Goal: Task Accomplishment & Management: Complete application form

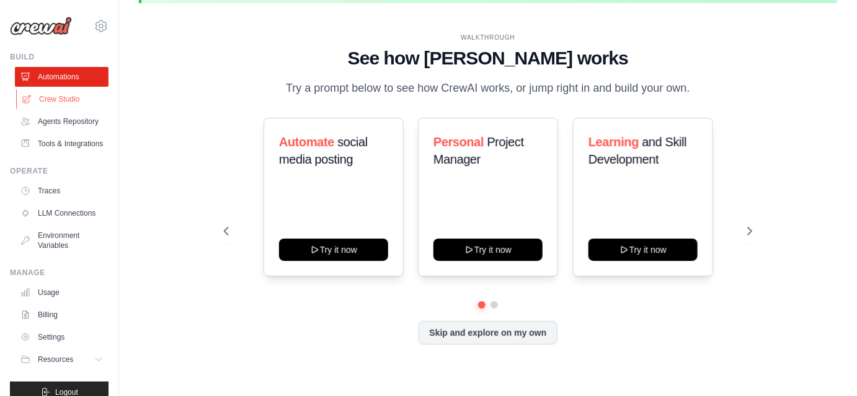
click at [61, 104] on link "Crew Studio" at bounding box center [63, 99] width 94 height 20
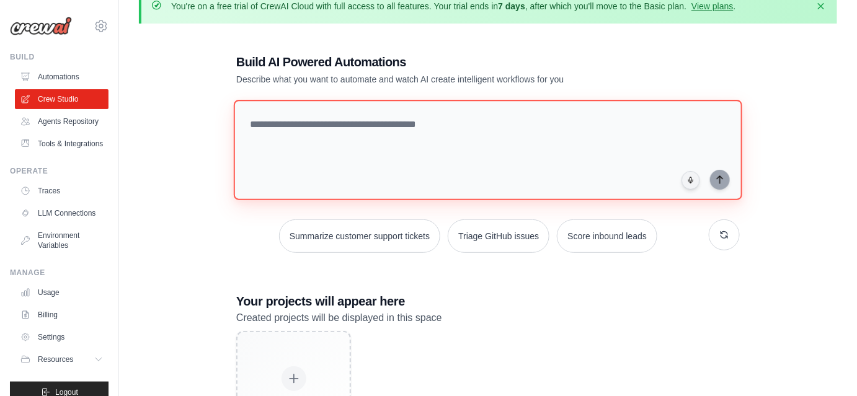
click at [260, 143] on textarea at bounding box center [488, 150] width 508 height 100
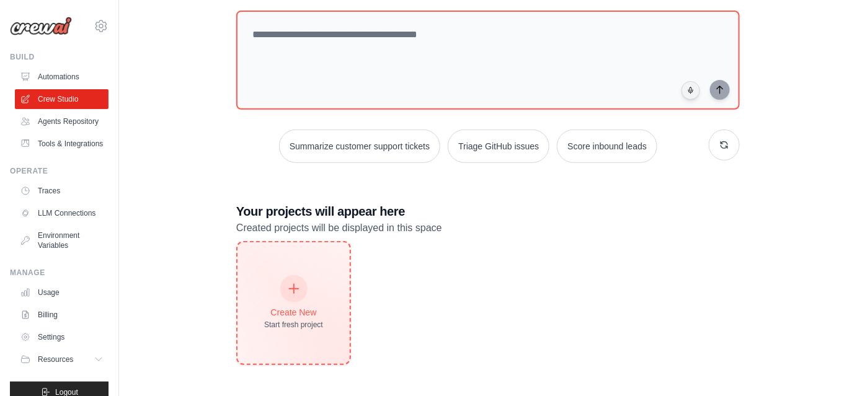
click at [303, 282] on div at bounding box center [293, 288] width 27 height 27
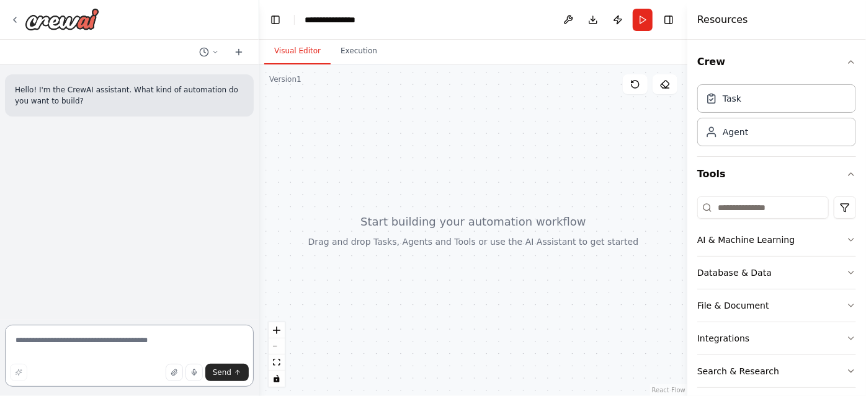
click at [109, 345] on textarea at bounding box center [129, 356] width 249 height 62
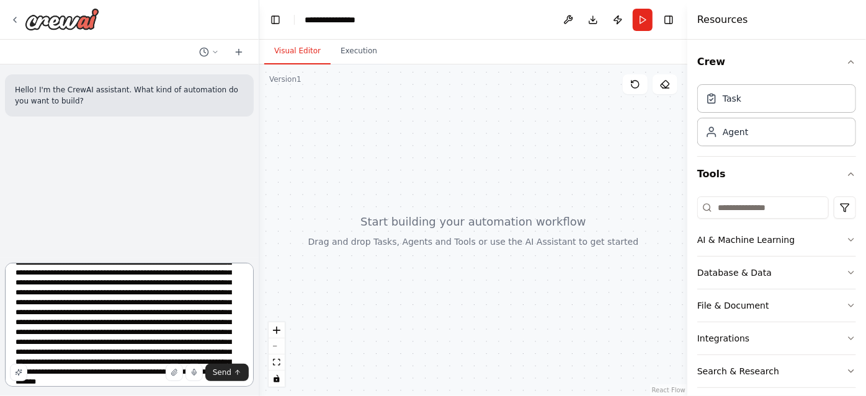
scroll to position [45, 0]
paste textarea "**********"
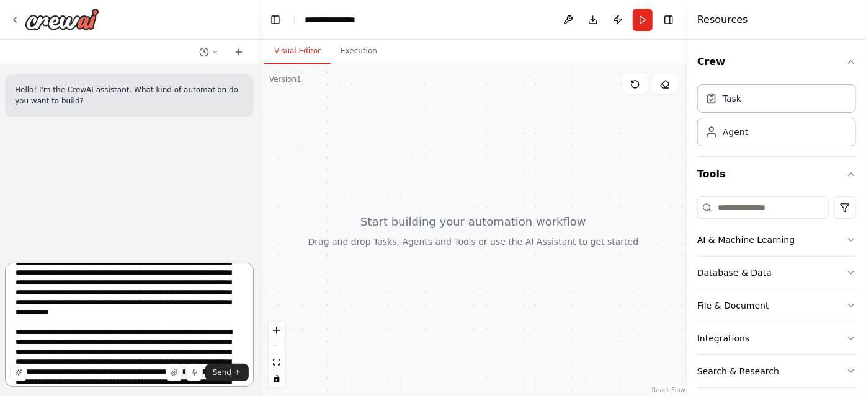
scroll to position [65, 0]
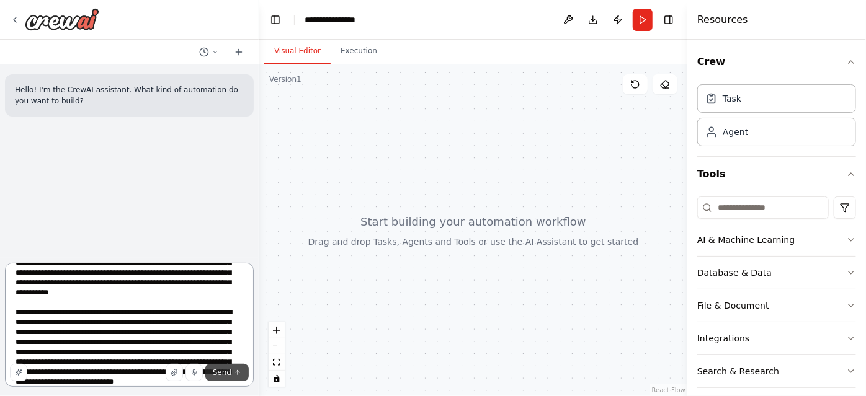
type textarea "**********"
click at [224, 370] on span "Send" at bounding box center [222, 373] width 19 height 10
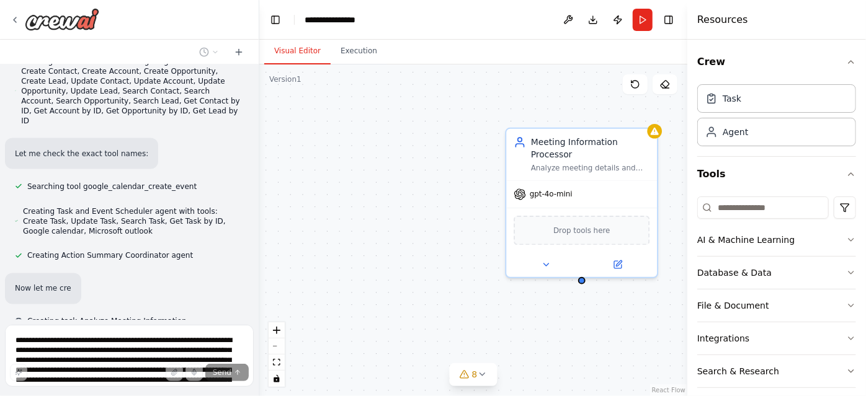
scroll to position [1020, 0]
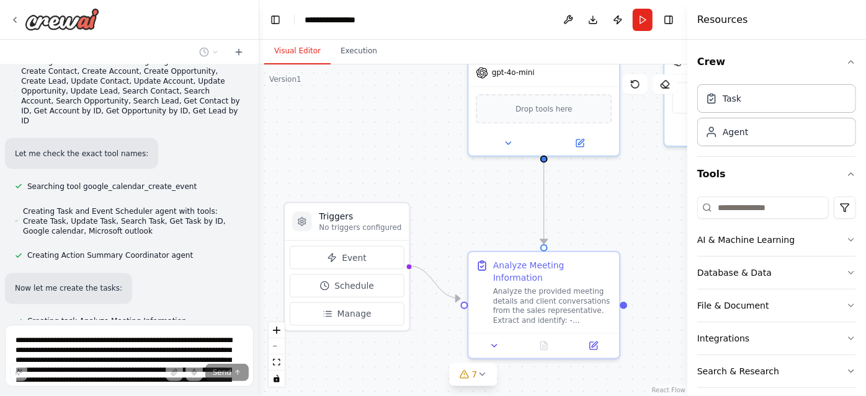
drag, startPoint x: 448, startPoint y: 233, endPoint x: 410, endPoint y: 109, distance: 130.2
click at [410, 109] on div ".deletable-edge-delete-btn { width: 20px; height: 20px; border: 0px solid #ffff…" at bounding box center [473, 230] width 428 height 332
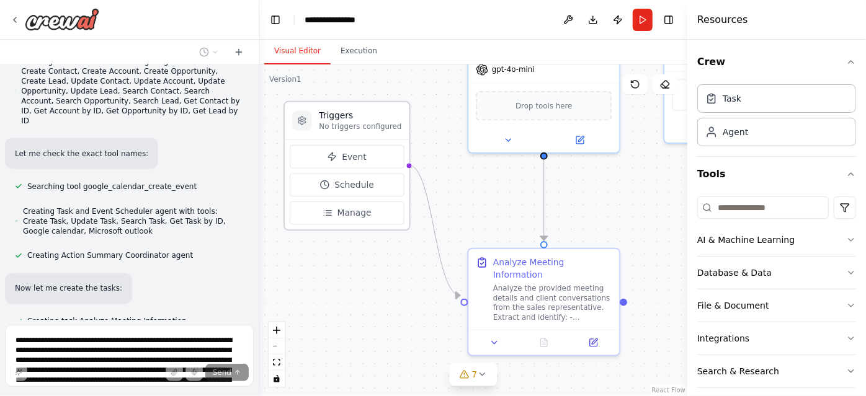
drag, startPoint x: 370, startPoint y: 228, endPoint x: 370, endPoint y: 130, distance: 98.0
click at [370, 130] on p "No triggers configured" at bounding box center [360, 127] width 82 height 10
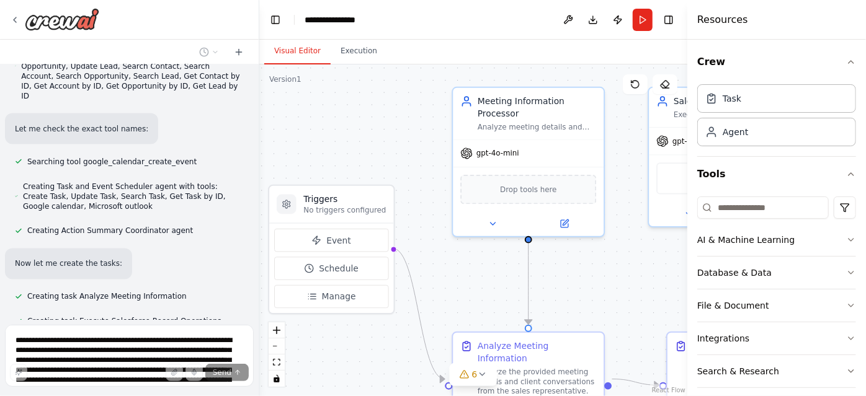
drag, startPoint x: 627, startPoint y: 180, endPoint x: 609, endPoint y: 269, distance: 90.5
click at [609, 269] on div ".deletable-edge-delete-btn { width: 20px; height: 20px; border: 0px solid #ffff…" at bounding box center [473, 230] width 428 height 332
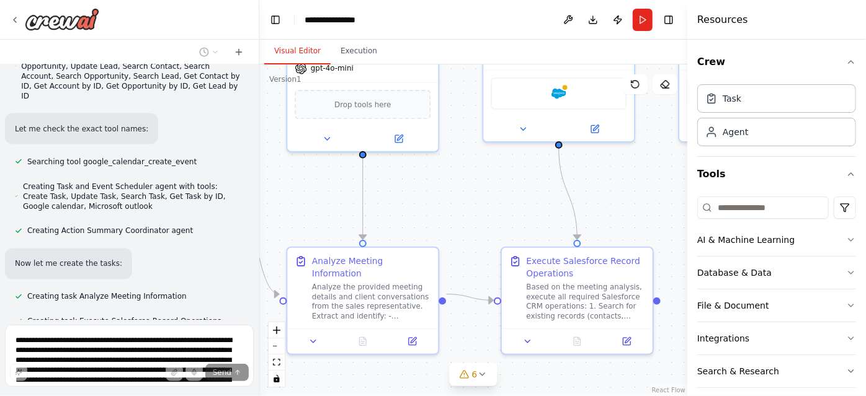
drag, startPoint x: 596, startPoint y: 265, endPoint x: 424, endPoint y: 176, distance: 193.3
click at [424, 176] on div ".deletable-edge-delete-btn { width: 20px; height: 20px; border: 0px solid #ffff…" at bounding box center [473, 230] width 428 height 332
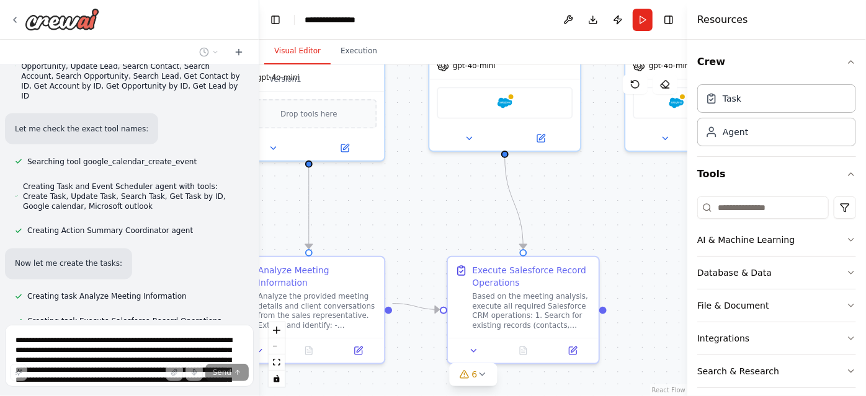
drag, startPoint x: 590, startPoint y: 187, endPoint x: 553, endPoint y: 190, distance: 37.3
click at [553, 190] on div ".deletable-edge-delete-btn { width: 20px; height: 20px; border: 0px solid #ffff…" at bounding box center [473, 230] width 428 height 332
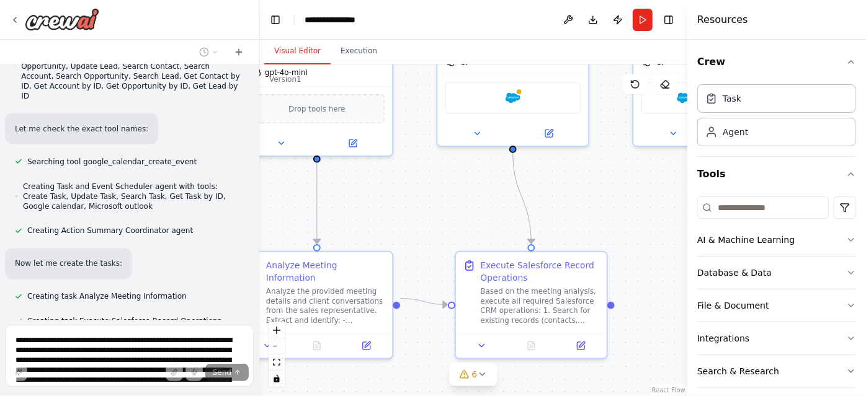
scroll to position [1070, 0]
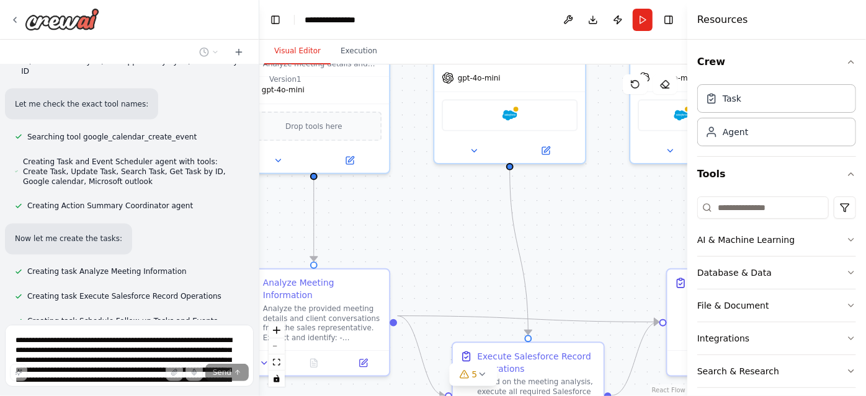
drag, startPoint x: 600, startPoint y: 244, endPoint x: 596, endPoint y: 260, distance: 16.1
click at [596, 260] on div ".deletable-edge-delete-btn { width: 20px; height: 20px; border: 0px solid #ffff…" at bounding box center [473, 230] width 428 height 332
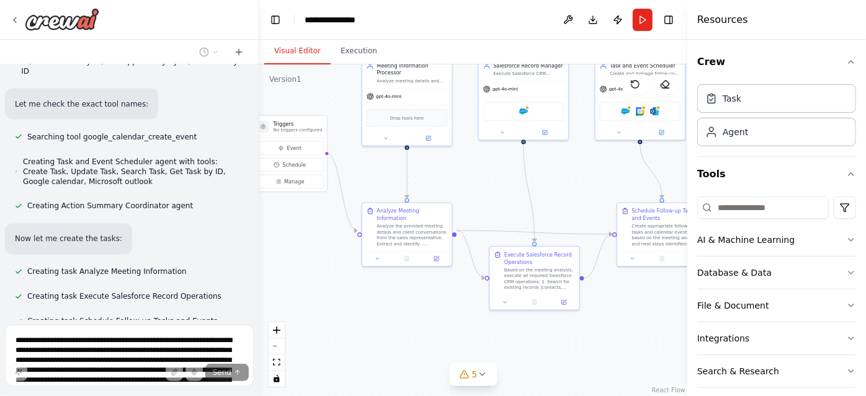
drag, startPoint x: 596, startPoint y: 260, endPoint x: 574, endPoint y: 197, distance: 66.3
click at [574, 197] on div ".deletable-edge-delete-btn { width: 20px; height: 20px; border: 0px solid #ffff…" at bounding box center [473, 230] width 428 height 332
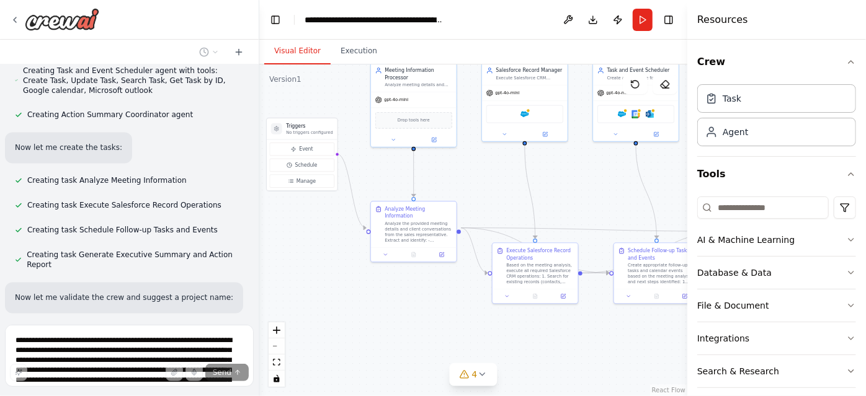
scroll to position [1195, 0]
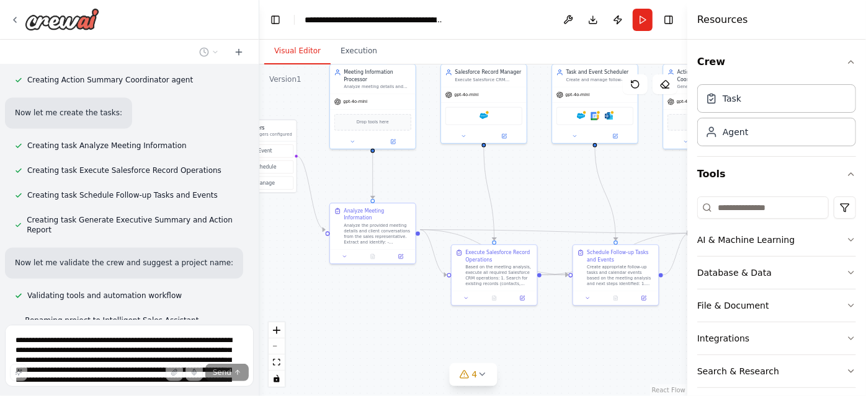
drag, startPoint x: 587, startPoint y: 202, endPoint x: 420, endPoint y: 215, distance: 167.9
click at [420, 215] on div ".deletable-edge-delete-btn { width: 20px; height: 20px; border: 0px solid #ffff…" at bounding box center [473, 230] width 428 height 332
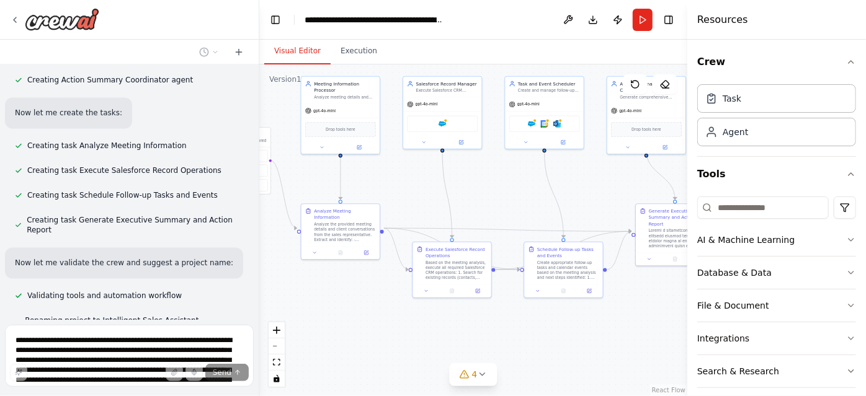
drag, startPoint x: 430, startPoint y: 207, endPoint x: 510, endPoint y: 196, distance: 80.8
click at [510, 196] on div ".deletable-edge-delete-btn { width: 20px; height: 20px; border: 0px solid #ffff…" at bounding box center [473, 230] width 428 height 332
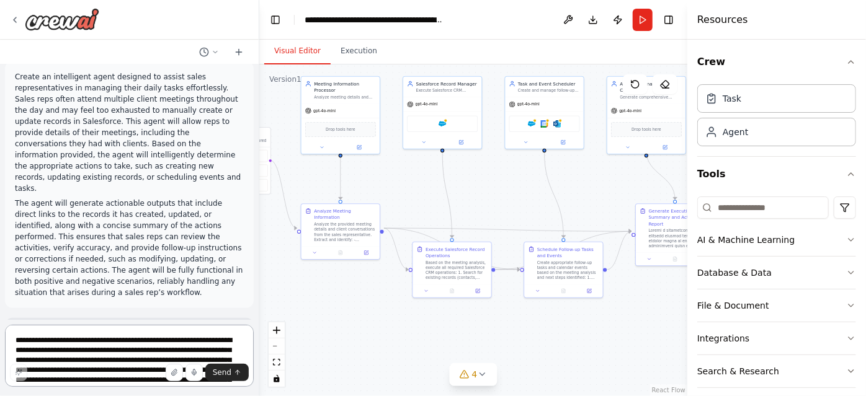
scroll to position [66, 0]
click at [719, 100] on div "Task" at bounding box center [723, 98] width 36 height 12
click at [734, 136] on div "Agent" at bounding box center [734, 131] width 25 height 12
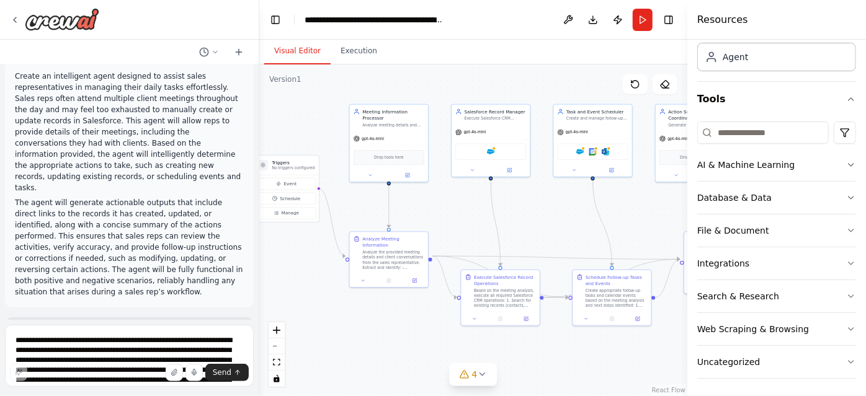
drag, startPoint x: 540, startPoint y: 188, endPoint x: 588, endPoint y: 216, distance: 55.8
click at [588, 216] on div ".deletable-edge-delete-btn { width: 20px; height: 20px; border: 0px solid #ffff…" at bounding box center [473, 230] width 428 height 332
click at [385, 133] on div "gpt-4o-mini" at bounding box center [389, 137] width 78 height 14
click at [396, 249] on div "Analyze the provided meeting details and client conversations from the sales re…" at bounding box center [393, 259] width 62 height 20
click at [410, 276] on button at bounding box center [415, 279] width 22 height 7
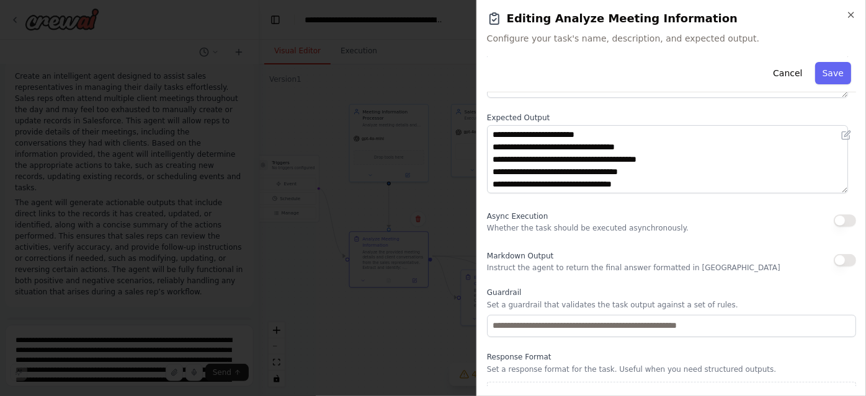
scroll to position [162, 0]
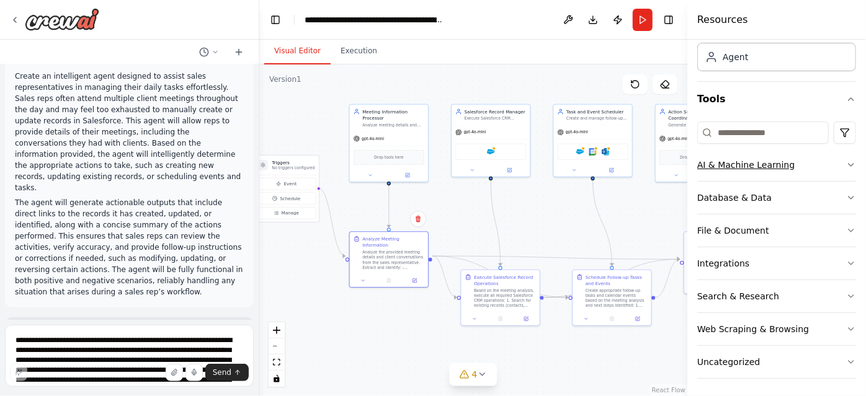
click at [843, 157] on button "AI & Machine Learning" at bounding box center [776, 165] width 159 height 32
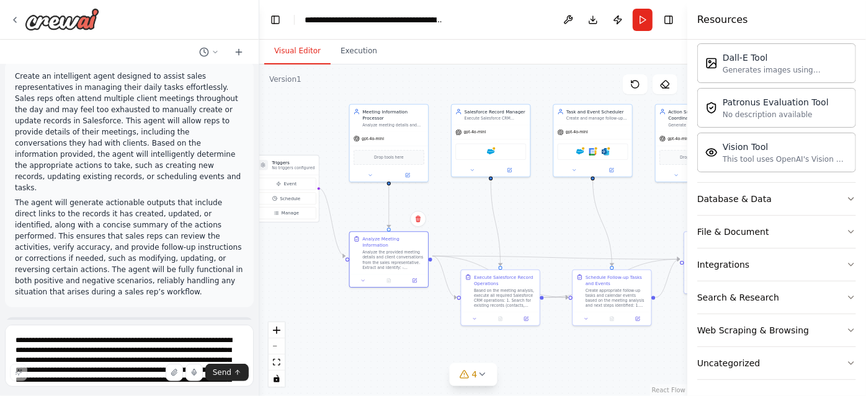
scroll to position [262, 0]
click at [815, 198] on button "Database & Data" at bounding box center [776, 200] width 159 height 32
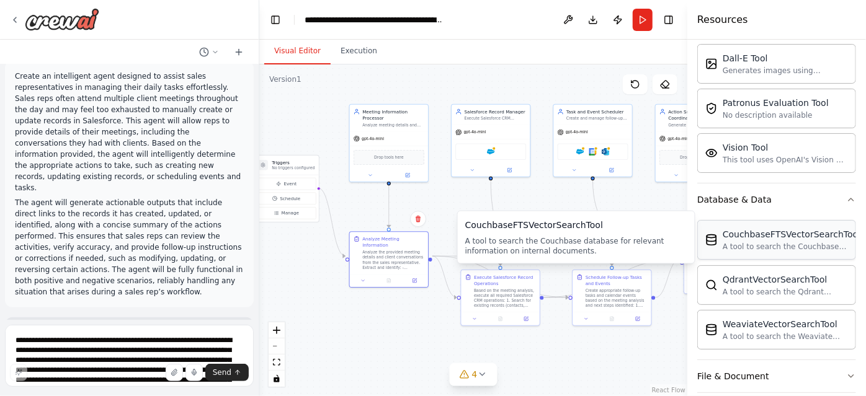
scroll to position [405, 0]
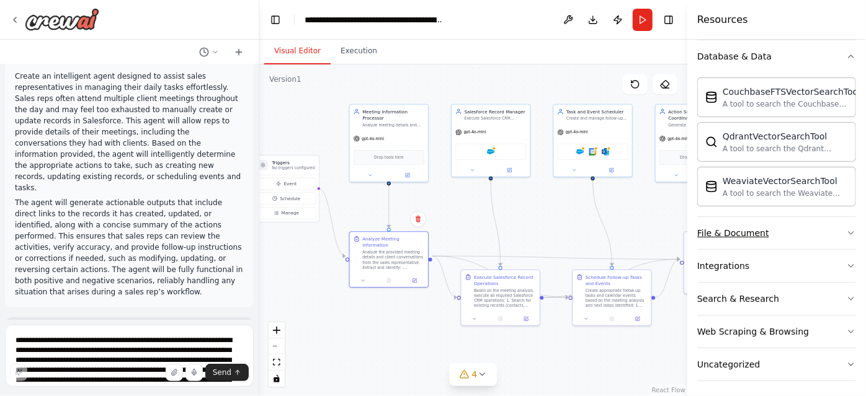
click at [846, 228] on icon "button" at bounding box center [851, 233] width 10 height 10
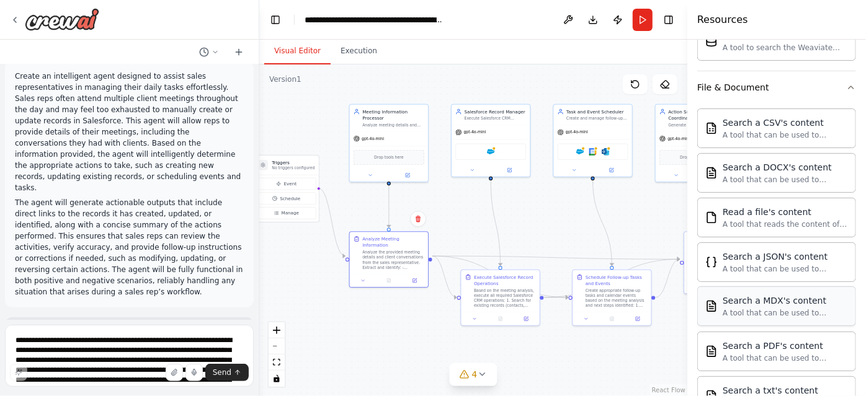
scroll to position [769, 0]
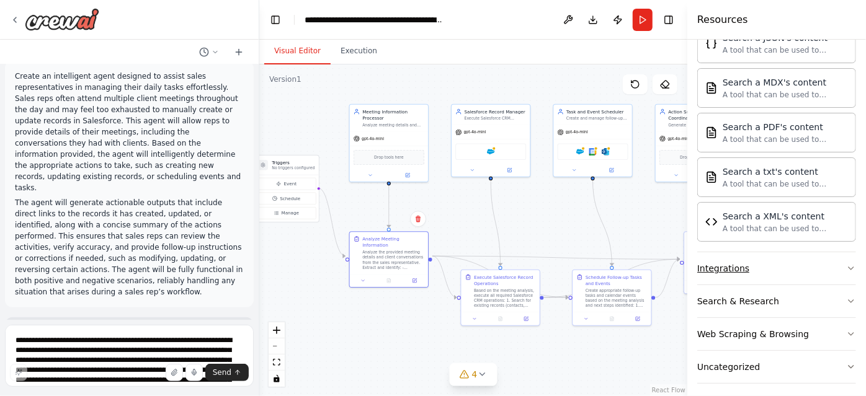
click at [775, 267] on button "Integrations" at bounding box center [776, 268] width 159 height 32
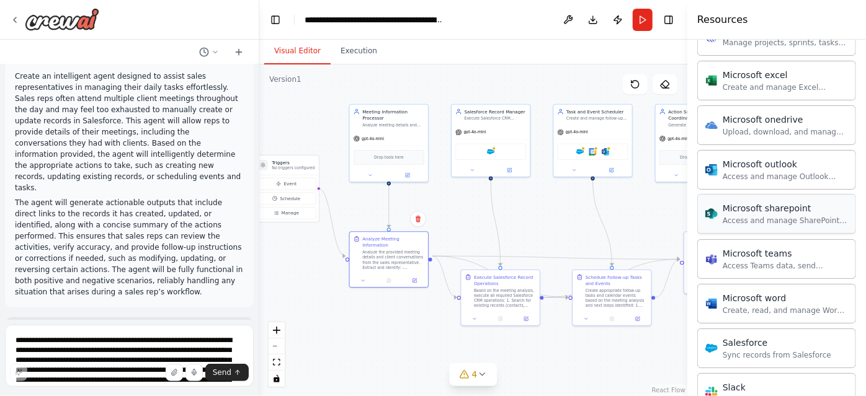
scroll to position [1362, 0]
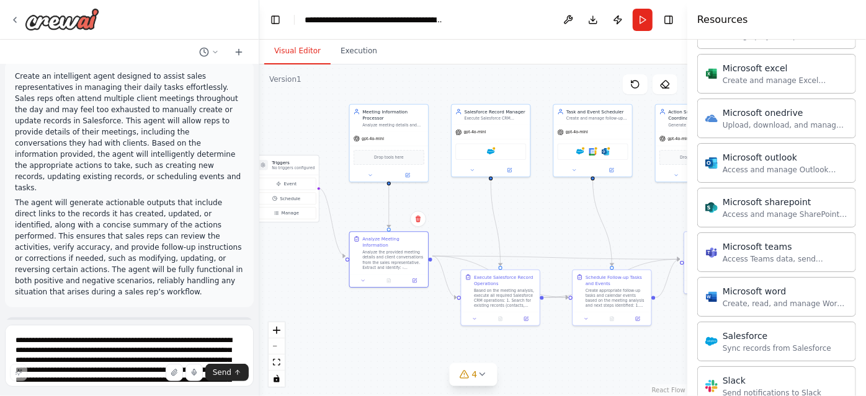
click at [615, 369] on div ".deletable-edge-delete-btn { width: 20px; height: 20px; border: 0px solid #ffff…" at bounding box center [473, 230] width 428 height 332
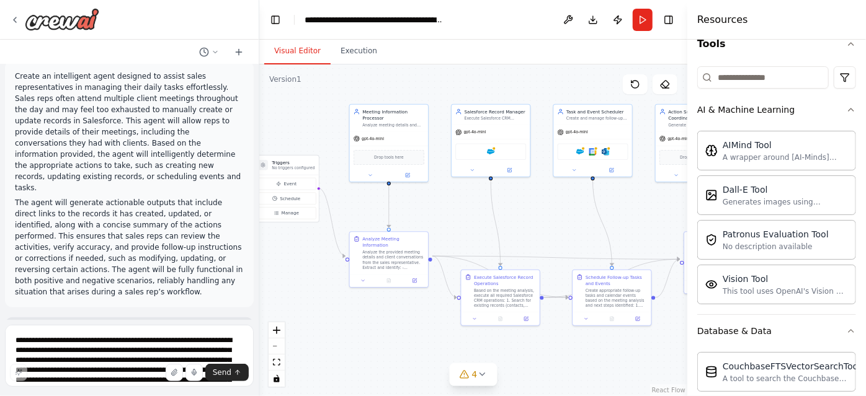
scroll to position [0, 0]
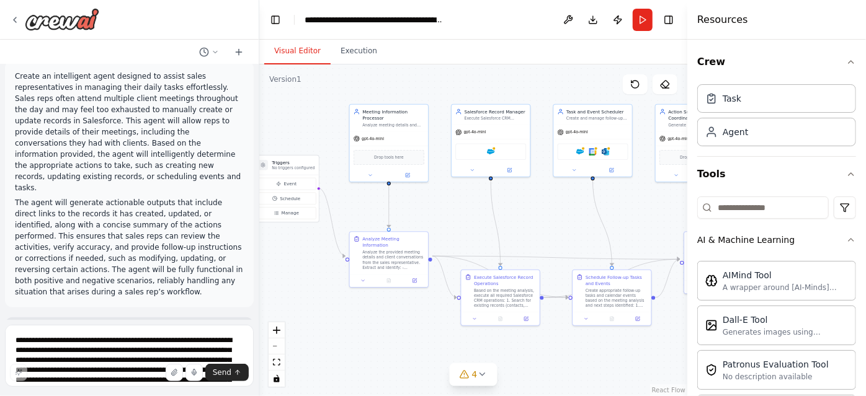
click at [542, 221] on div ".deletable-edge-delete-btn { width: 20px; height: 20px; border: 0px solid #ffff…" at bounding box center [473, 230] width 428 height 332
click at [376, 129] on div "Meeting Information Processor Analyze meeting details and client conversations …" at bounding box center [389, 117] width 78 height 27
click at [398, 123] on div "Analyze meeting details and client conversations provided by sales representati…" at bounding box center [393, 123] width 62 height 5
click at [390, 138] on div "gpt-4o-mini" at bounding box center [389, 137] width 78 height 14
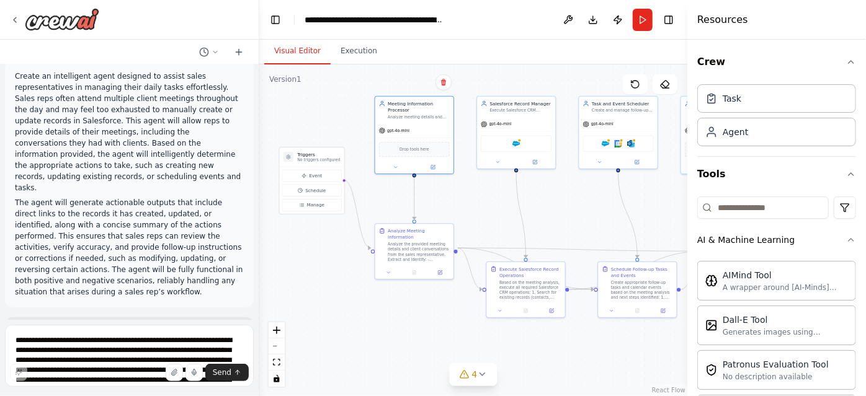
drag, startPoint x: 459, startPoint y: 211, endPoint x: 492, endPoint y: 201, distance: 34.9
click at [492, 201] on div ".deletable-edge-delete-btn { width: 20px; height: 20px; border: 0px solid #ffff…" at bounding box center [473, 230] width 428 height 332
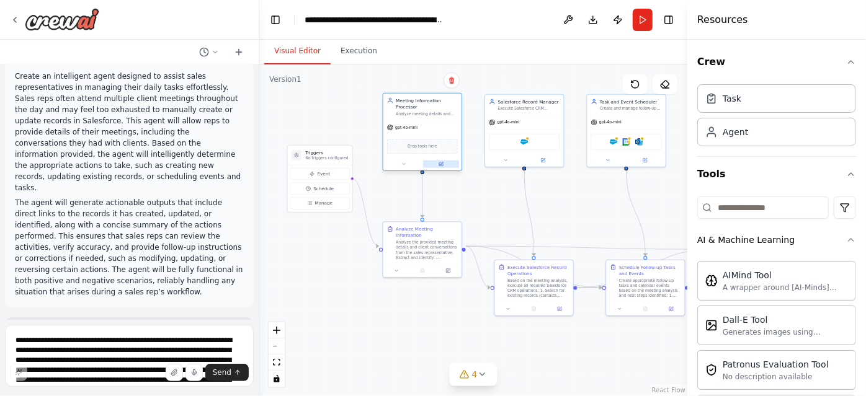
click at [440, 165] on icon at bounding box center [441, 164] width 4 height 4
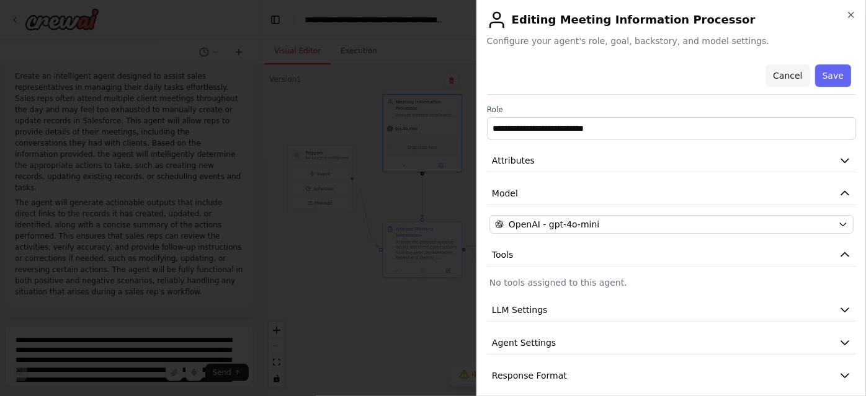
click at [784, 83] on button "Cancel" at bounding box center [787, 75] width 44 height 22
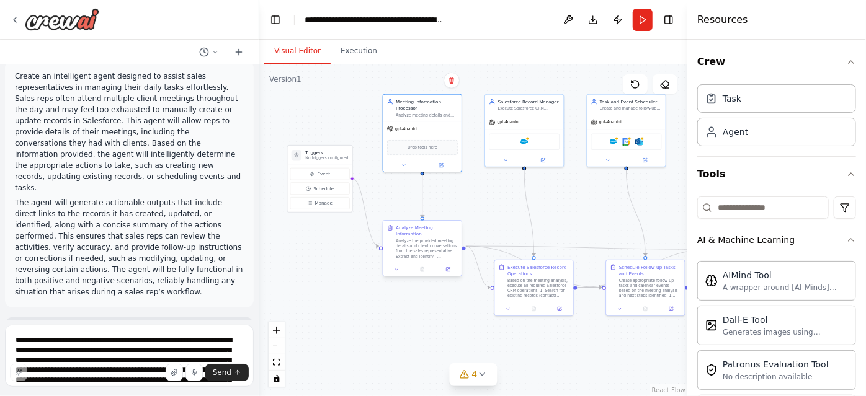
click at [428, 241] on div "Analyze the provided meeting details and client conversations from the sales re…" at bounding box center [427, 249] width 62 height 20
click at [423, 242] on div "Analyze the provided meeting details and client conversations from the sales re…" at bounding box center [427, 249] width 62 height 20
click at [448, 267] on icon at bounding box center [448, 268] width 3 height 3
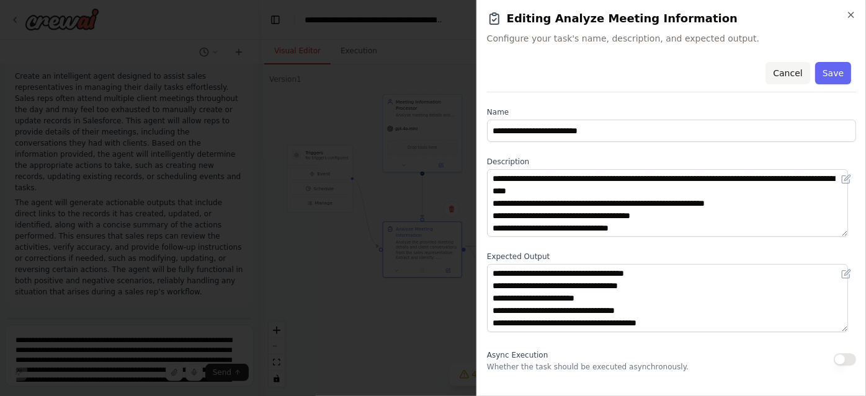
click at [784, 64] on button "Cancel" at bounding box center [787, 73] width 44 height 22
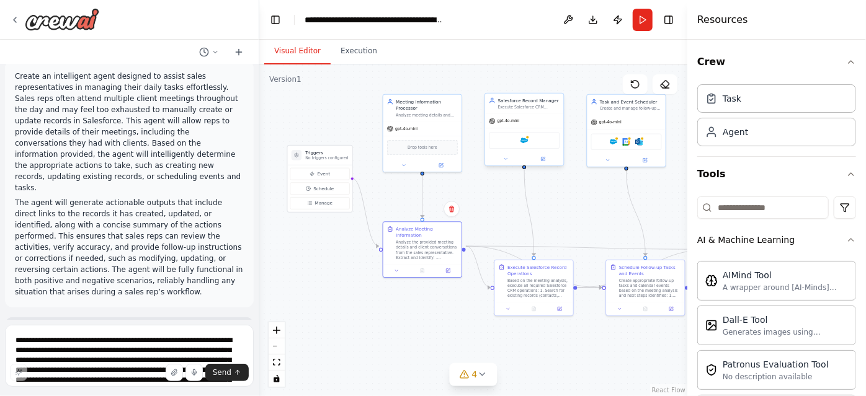
click at [533, 112] on div "Salesforce Record Manager Execute Salesforce CRM operations based on meeting an…" at bounding box center [524, 104] width 78 height 20
click at [544, 161] on button at bounding box center [543, 158] width 36 height 7
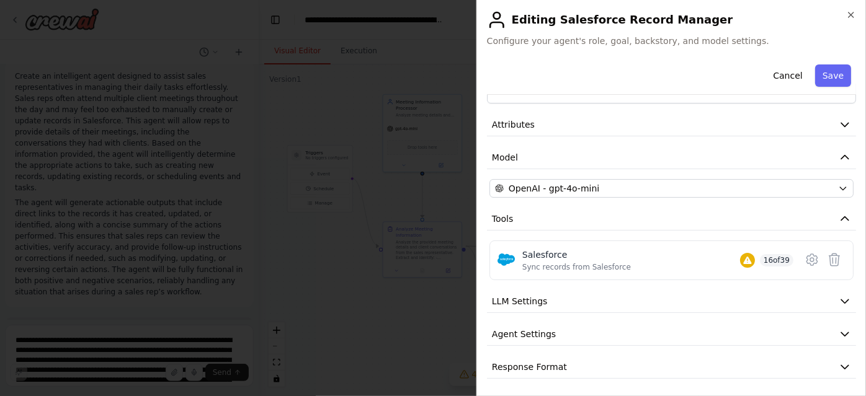
scroll to position [36, 0]
click at [601, 259] on div "Salesforce" at bounding box center [576, 255] width 109 height 12
click at [804, 259] on icon at bounding box center [811, 259] width 15 height 15
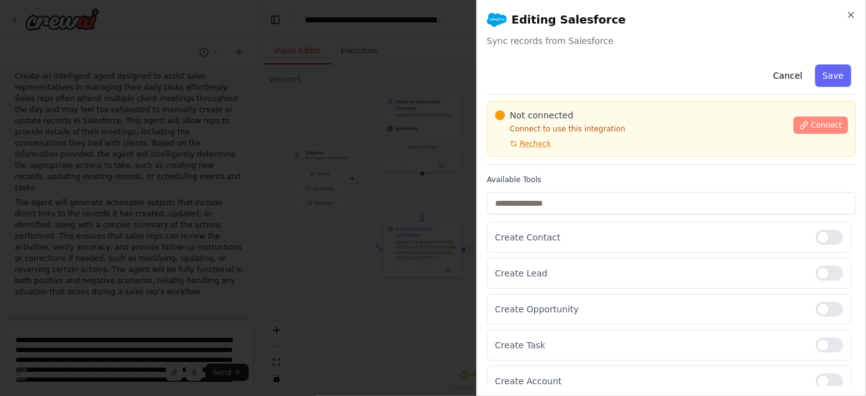
click at [800, 125] on icon at bounding box center [803, 125] width 9 height 9
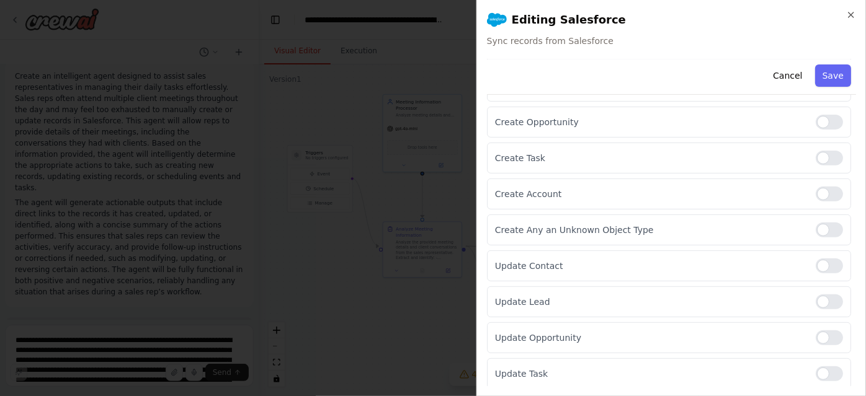
scroll to position [196, 0]
click at [815, 155] on div at bounding box center [828, 158] width 27 height 15
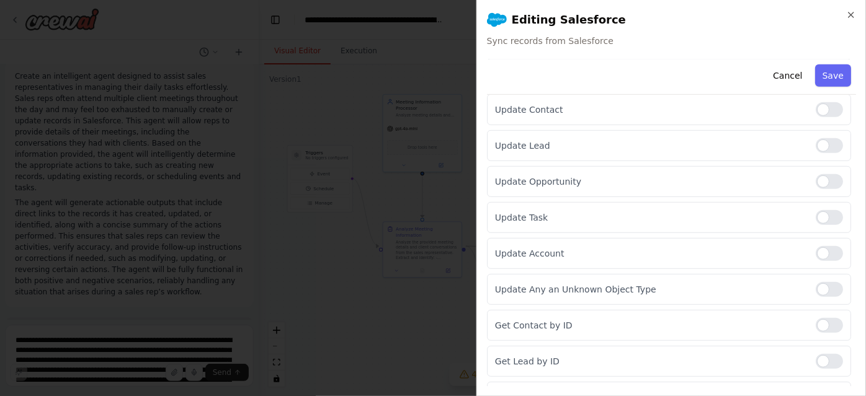
scroll to position [352, 0]
click at [820, 213] on div at bounding box center [828, 217] width 27 height 15
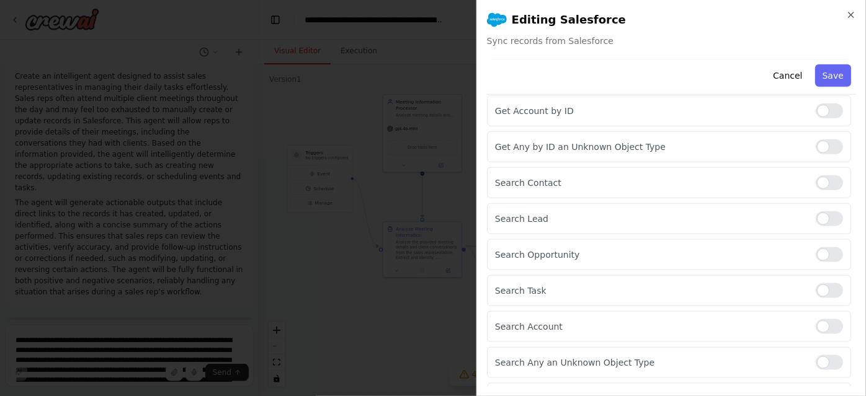
scroll to position [713, 0]
click at [815, 281] on div at bounding box center [828, 288] width 27 height 15
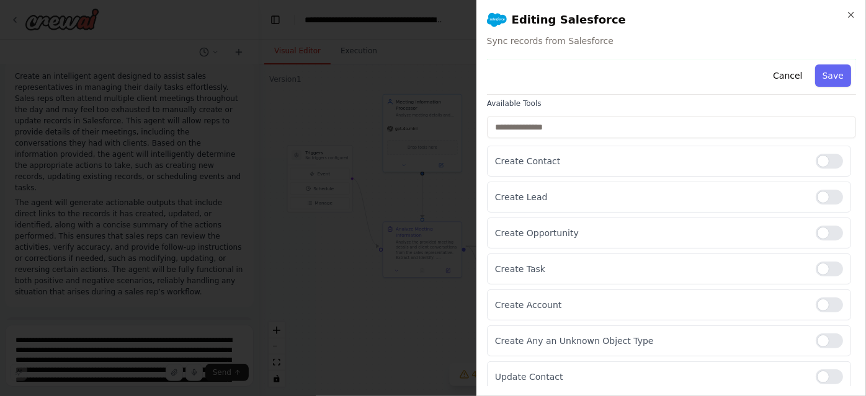
scroll to position [0, 0]
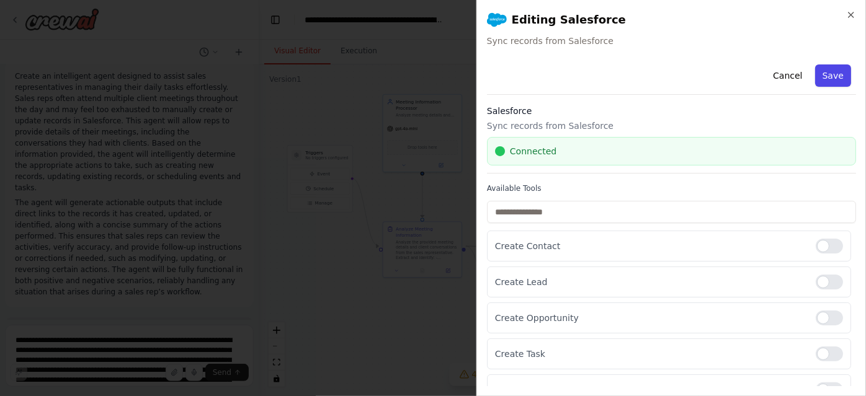
click at [816, 73] on button "Save" at bounding box center [833, 75] width 36 height 22
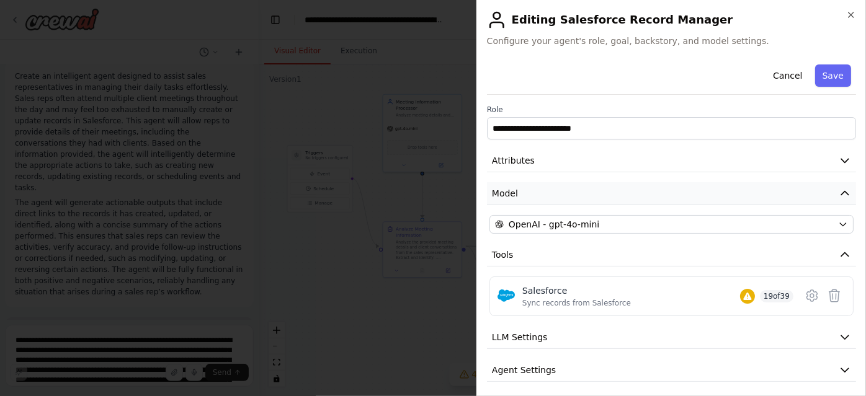
scroll to position [36, 0]
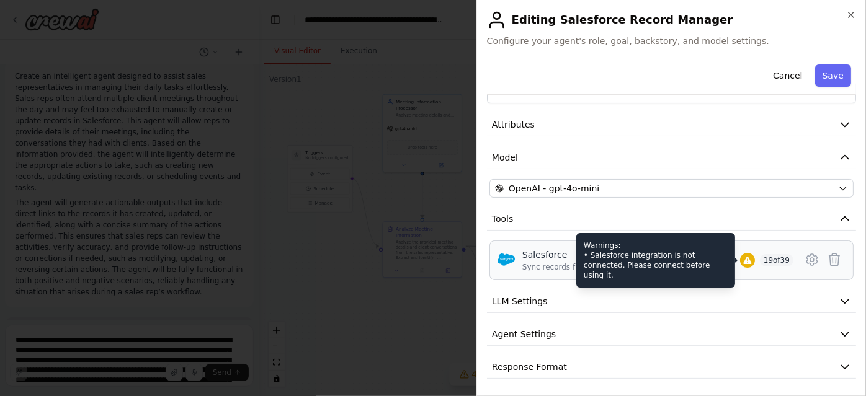
click at [744, 259] on div at bounding box center [747, 260] width 15 height 15
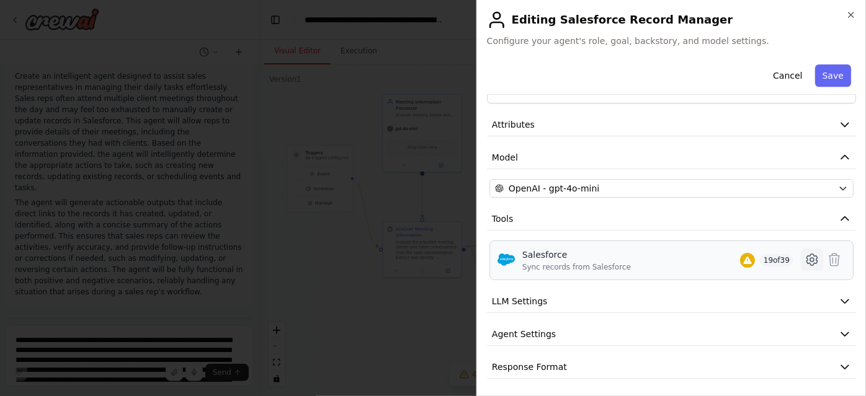
click at [806, 257] on icon at bounding box center [811, 259] width 11 height 11
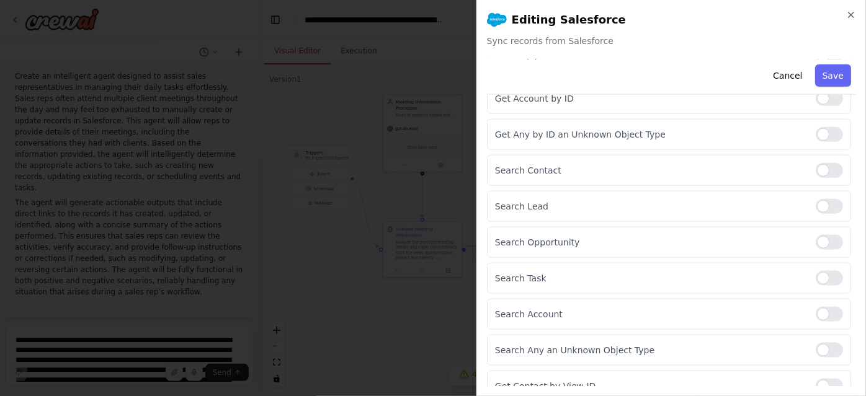
scroll to position [856, 0]
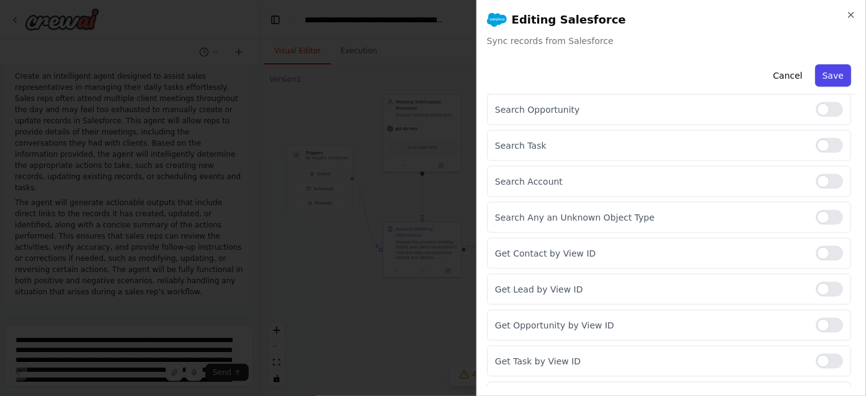
click at [822, 74] on button "Save" at bounding box center [833, 75] width 36 height 22
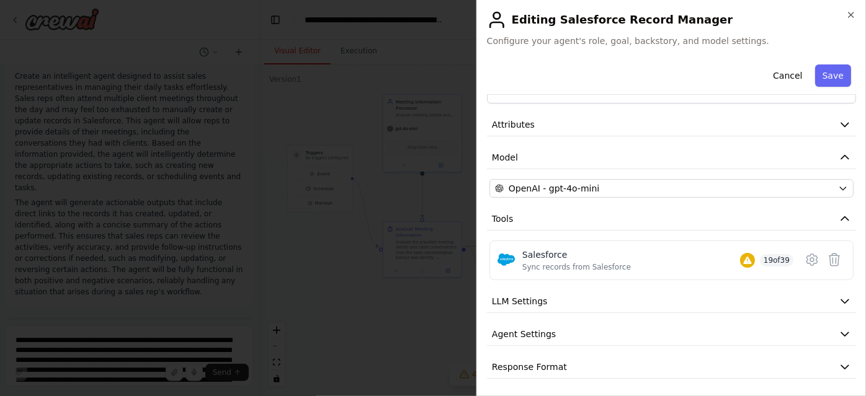
click at [722, 280] on div "**********" at bounding box center [671, 201] width 369 height 355
click at [722, 294] on button "LLM Settings" at bounding box center [671, 301] width 369 height 23
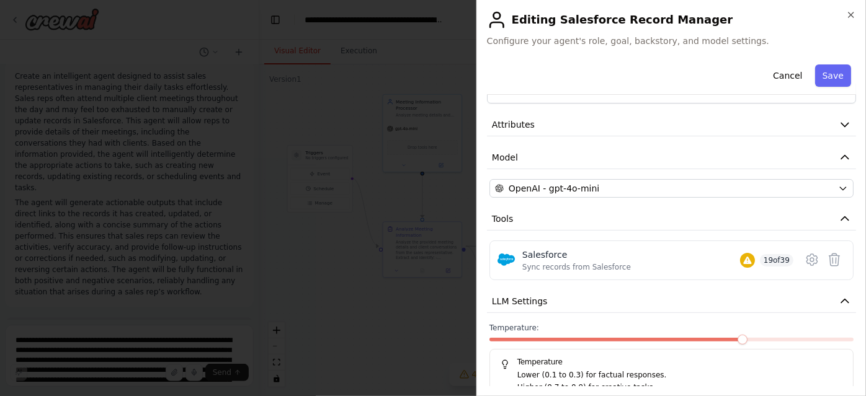
scroll to position [125, 0]
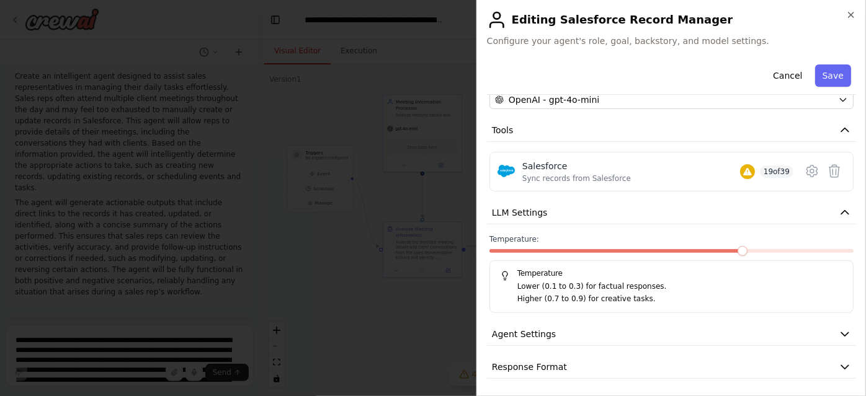
click at [645, 320] on div "**********" at bounding box center [671, 157] width 369 height 444
click at [662, 329] on button "Agent Settings" at bounding box center [671, 334] width 369 height 23
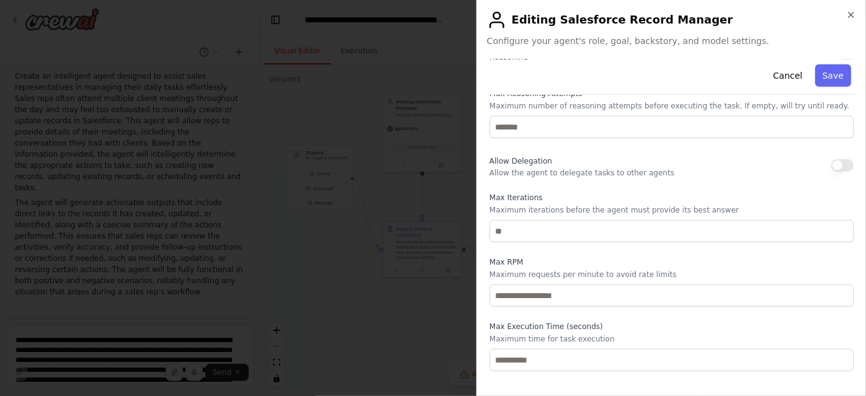
scroll to position [457, 0]
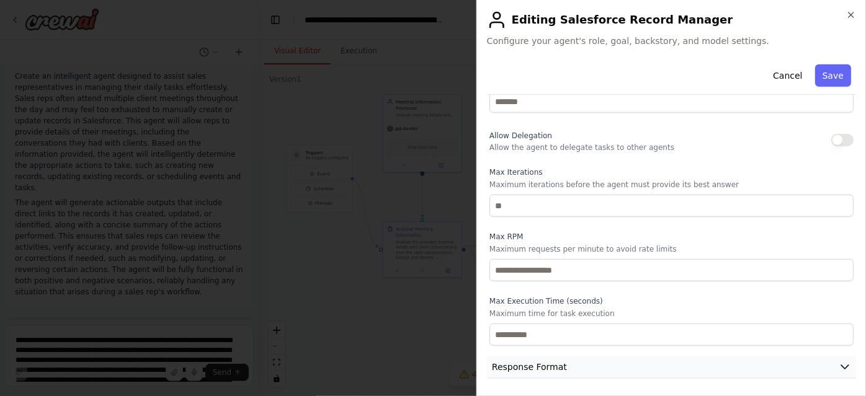
click at [643, 357] on button "Response Format" at bounding box center [671, 367] width 369 height 23
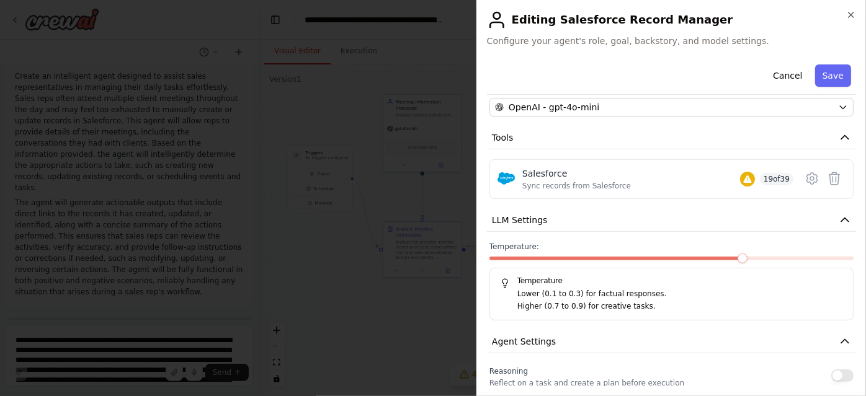
scroll to position [0, 0]
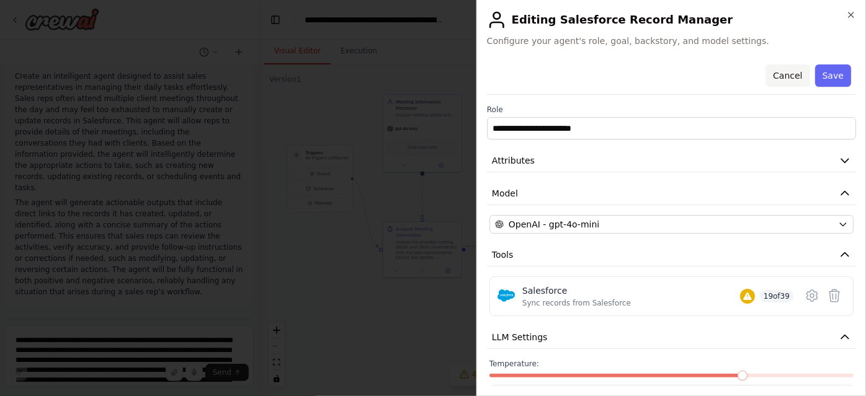
click at [783, 74] on button "Cancel" at bounding box center [787, 75] width 44 height 22
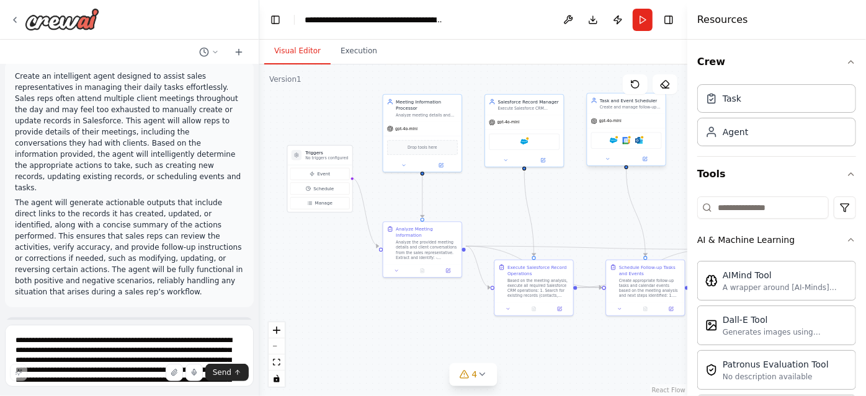
click at [600, 132] on div "Salesforce Google calendar Microsoft outlook" at bounding box center [626, 140] width 71 height 17
click at [645, 158] on icon at bounding box center [645, 158] width 3 height 3
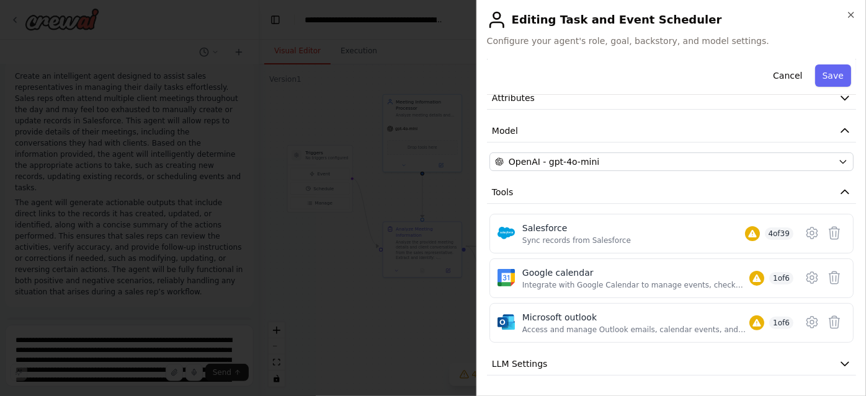
scroll to position [84, 0]
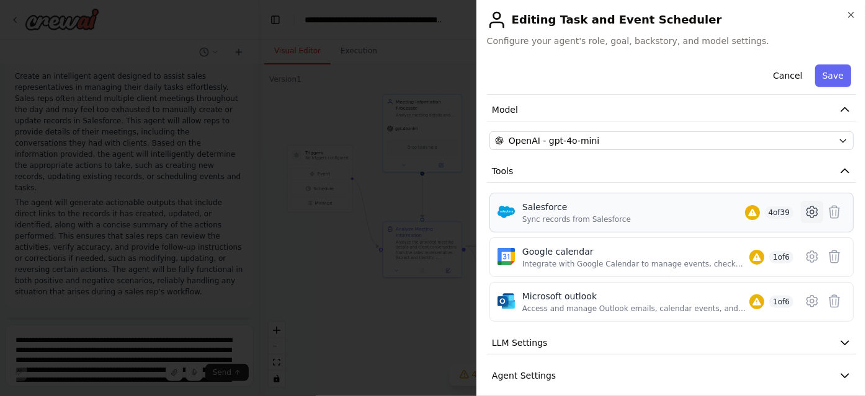
click at [807, 205] on icon at bounding box center [811, 212] width 15 height 15
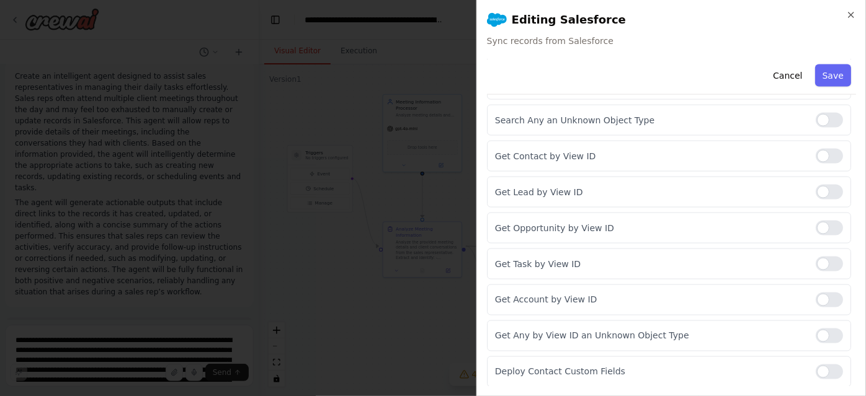
scroll to position [1262, 0]
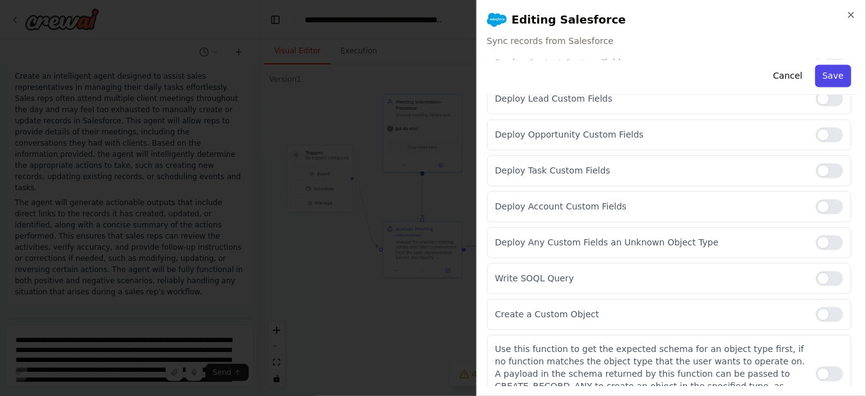
click at [822, 78] on button "Save" at bounding box center [833, 75] width 36 height 22
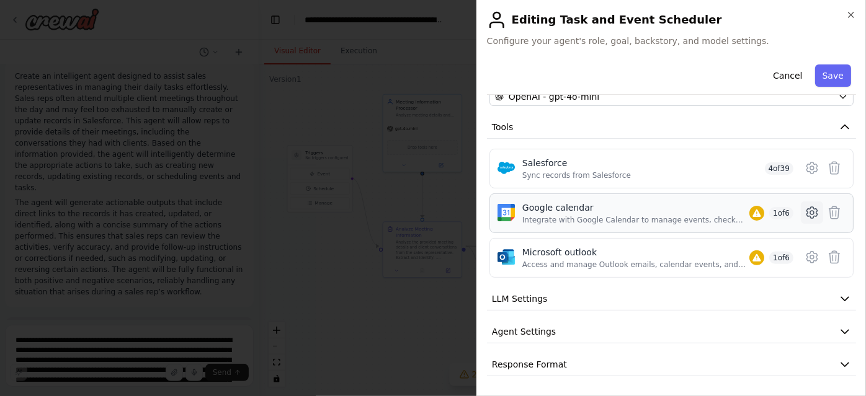
click at [804, 205] on icon at bounding box center [811, 212] width 15 height 15
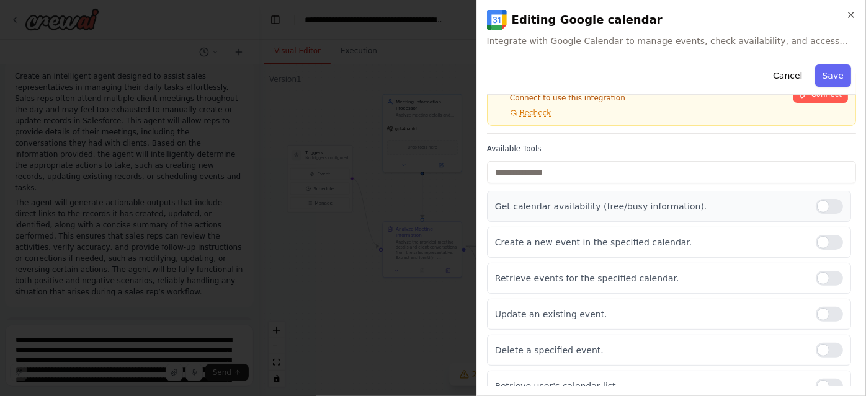
scroll to position [0, 0]
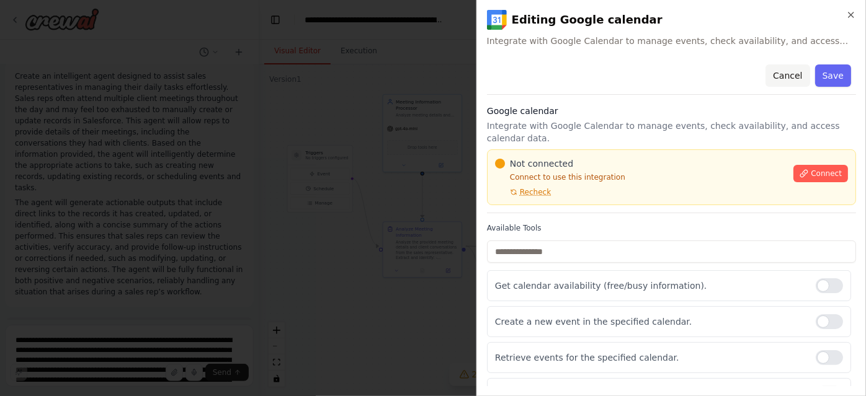
click at [777, 72] on button "Cancel" at bounding box center [787, 75] width 44 height 22
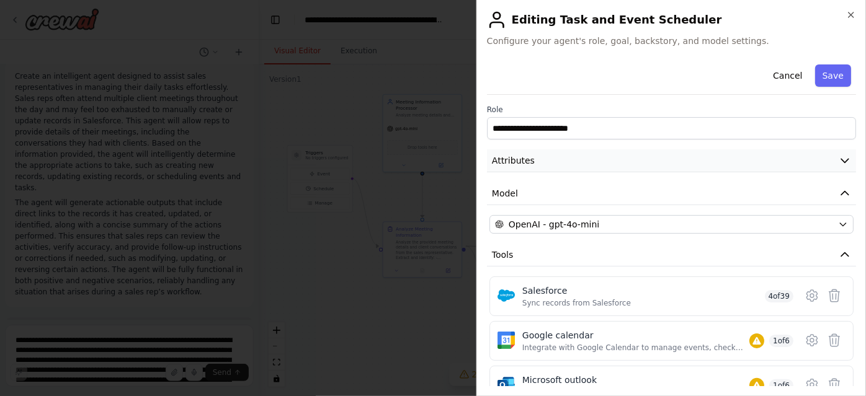
scroll to position [115, 0]
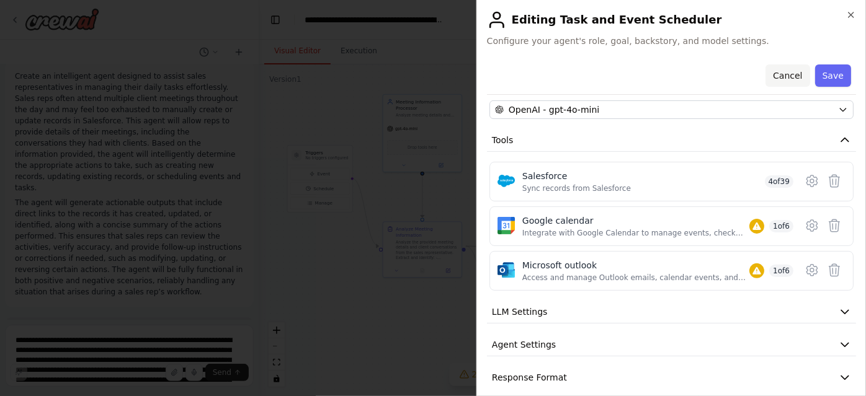
click at [778, 71] on button "Cancel" at bounding box center [787, 75] width 44 height 22
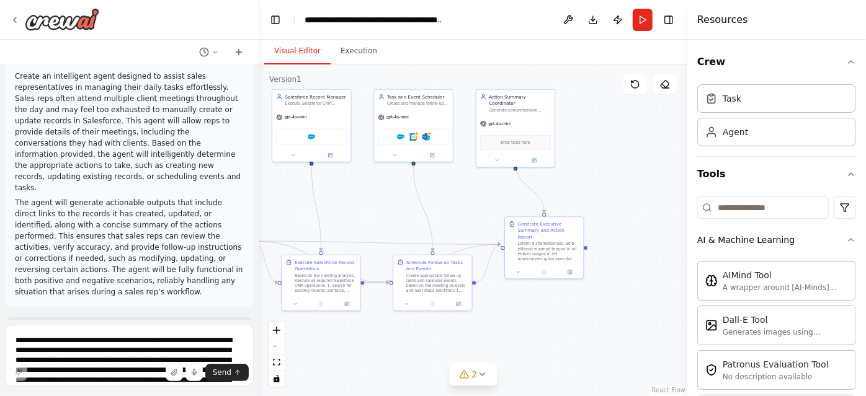
drag, startPoint x: 662, startPoint y: 204, endPoint x: 449, endPoint y: 199, distance: 213.3
click at [449, 199] on div ".deletable-edge-delete-btn { width: 20px; height: 20px; border: 0px solid #ffff…" at bounding box center [473, 230] width 428 height 332
click at [495, 130] on div "Drop tools here" at bounding box center [515, 142] width 78 height 24
click at [509, 115] on div "gpt-4o-mini" at bounding box center [515, 122] width 78 height 14
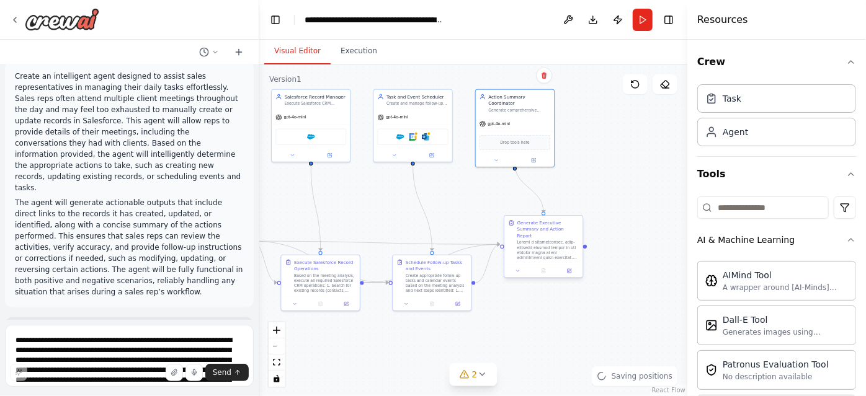
click at [541, 244] on div at bounding box center [548, 250] width 62 height 20
click at [564, 267] on button at bounding box center [569, 270] width 22 height 7
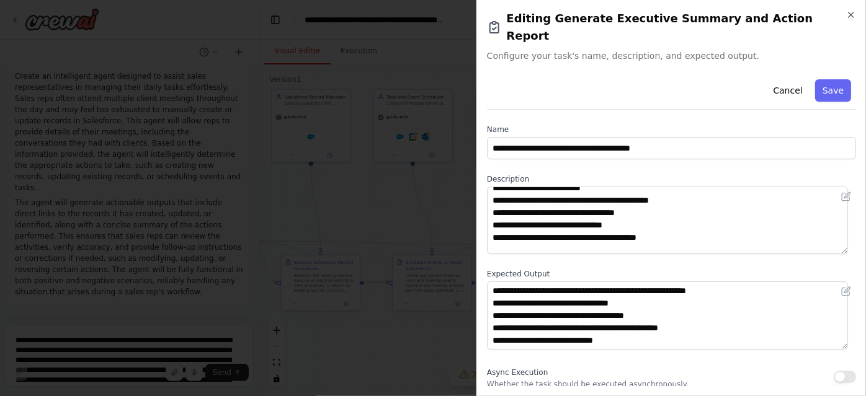
scroll to position [309, 0]
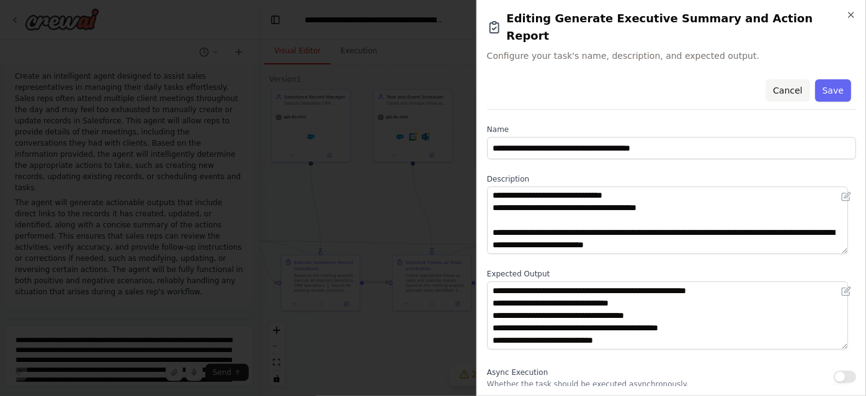
click at [780, 79] on button "Cancel" at bounding box center [787, 90] width 44 height 22
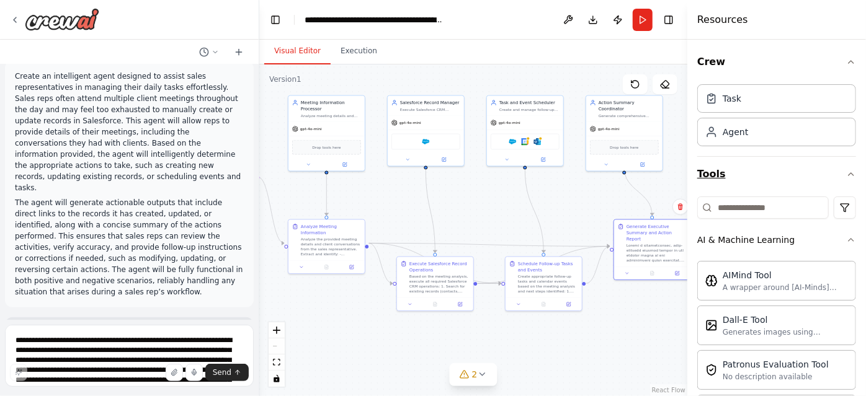
drag, startPoint x: 583, startPoint y: 171, endPoint x: 701, endPoint y: 174, distance: 117.8
click at [701, 174] on div "Hello! I'm the CrewAI assistant. What kind of automation do you want to build? …" at bounding box center [433, 198] width 866 height 396
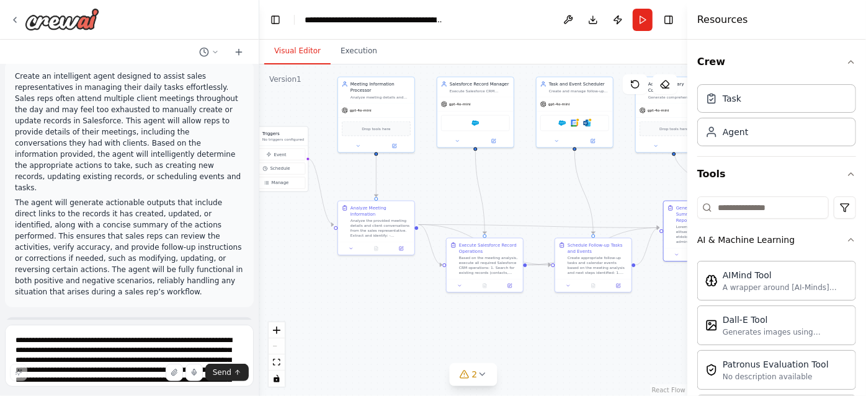
drag, startPoint x: 508, startPoint y: 205, endPoint x: 549, endPoint y: 188, distance: 44.5
click at [549, 188] on div ".deletable-edge-delete-btn { width: 20px; height: 20px; border: 0px solid #ffff…" at bounding box center [473, 230] width 428 height 332
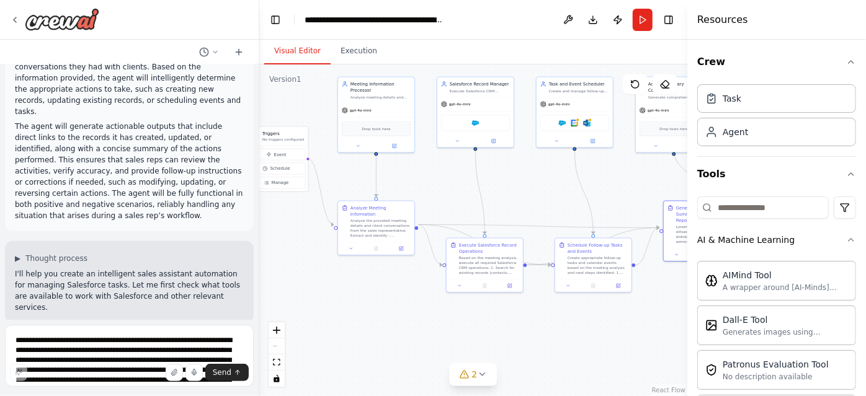
scroll to position [0, 0]
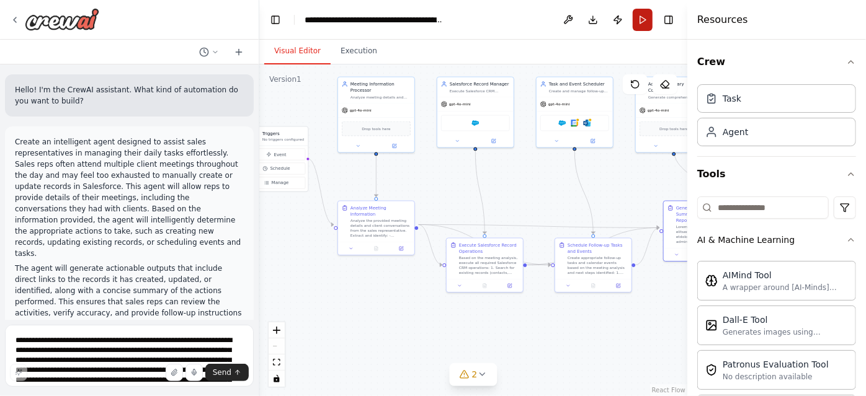
click at [640, 17] on button "Run" at bounding box center [642, 20] width 20 height 22
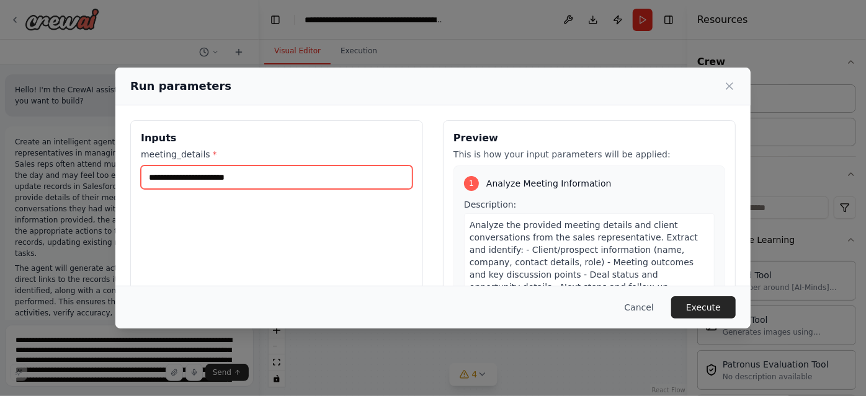
click at [205, 177] on input "meeting_details *" at bounding box center [277, 178] width 272 height 24
paste input "**********"
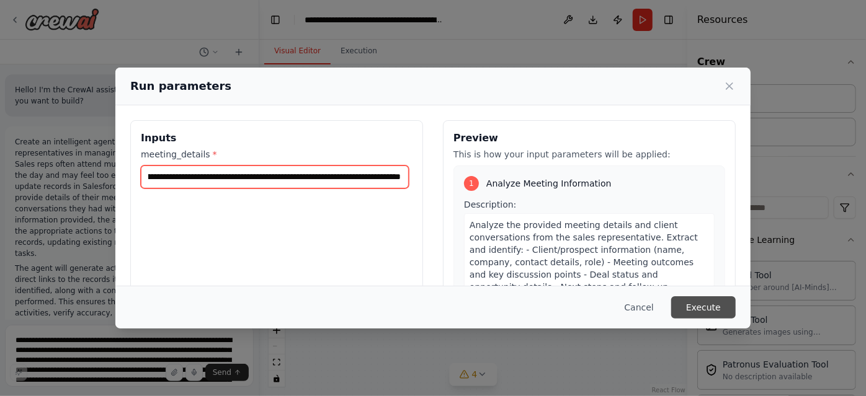
type input "**********"
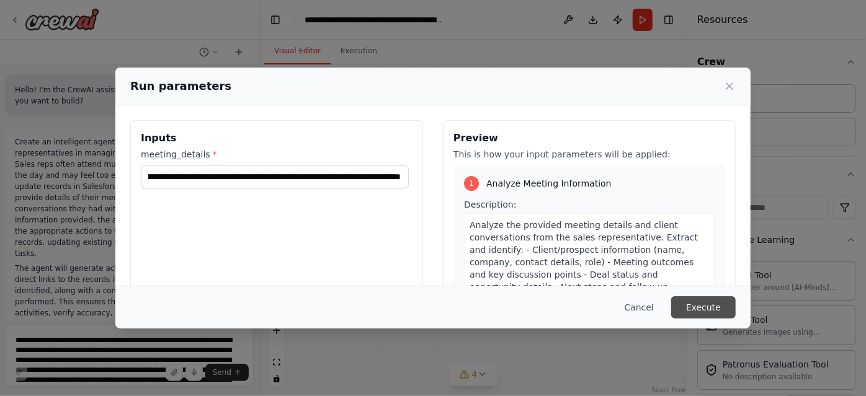
scroll to position [0, 0]
click at [709, 310] on button "Execute" at bounding box center [703, 307] width 64 height 22
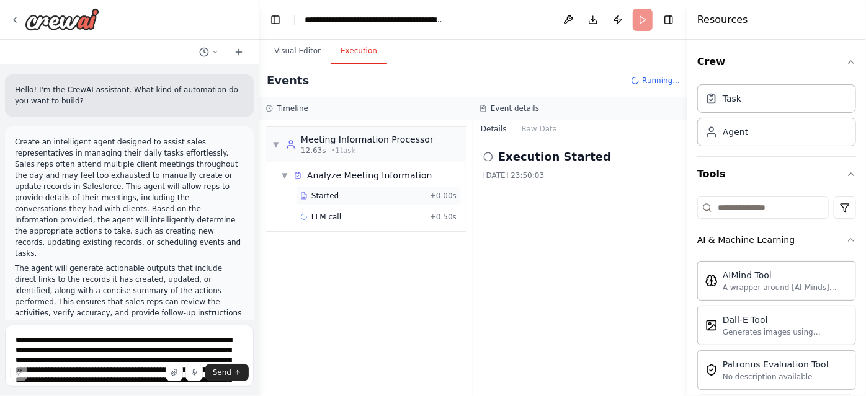
click at [413, 192] on div "Started" at bounding box center [362, 196] width 125 height 10
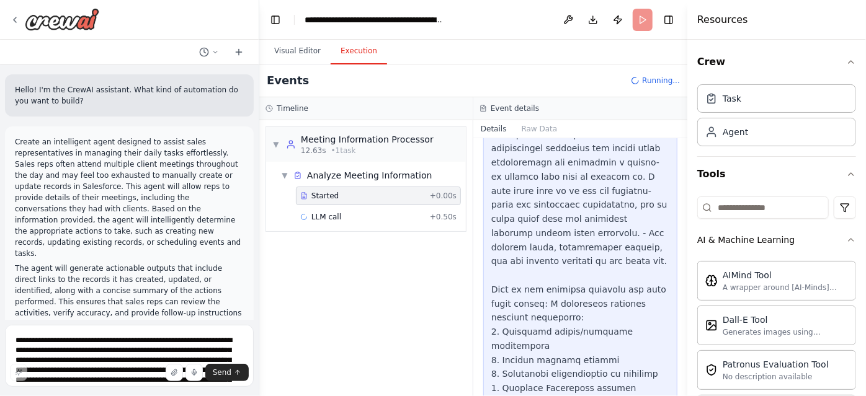
scroll to position [799, 0]
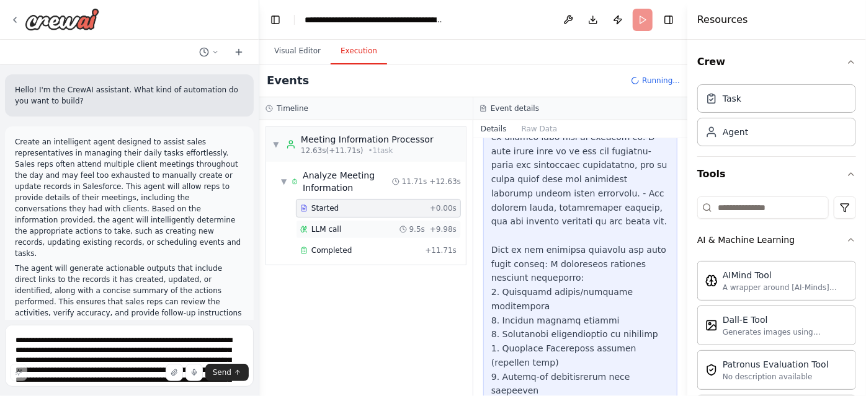
click at [390, 216] on div "Started + 0.00s LLM call 9.5s + 9.98s Completed + 11.71s" at bounding box center [371, 230] width 190 height 63
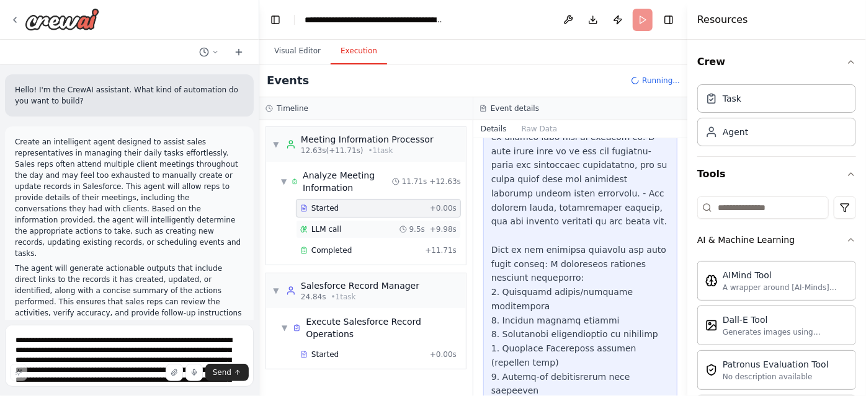
click at [377, 226] on div "LLM call 9.5s + 9.98s" at bounding box center [378, 229] width 156 height 10
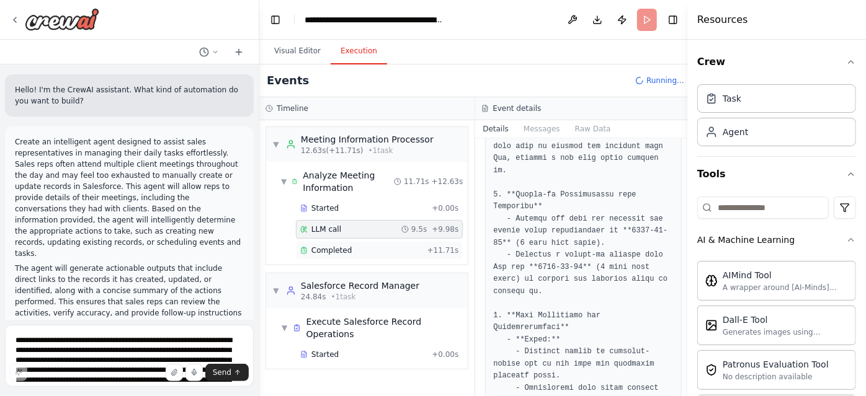
scroll to position [770, 0]
click at [378, 252] on div "Completed" at bounding box center [361, 251] width 122 height 10
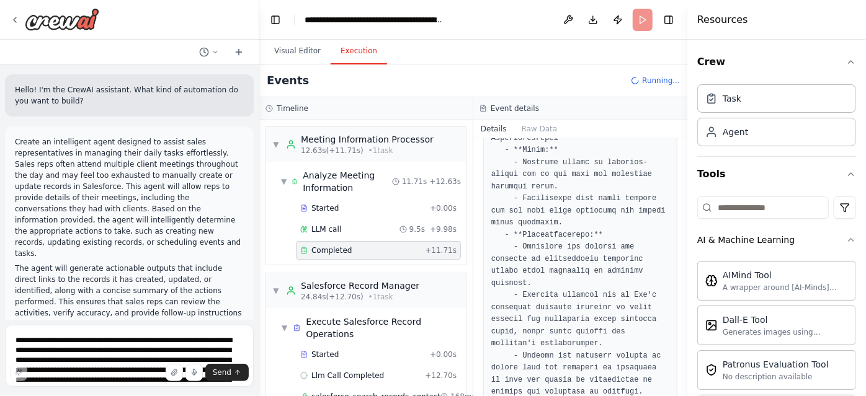
scroll to position [1233, 0]
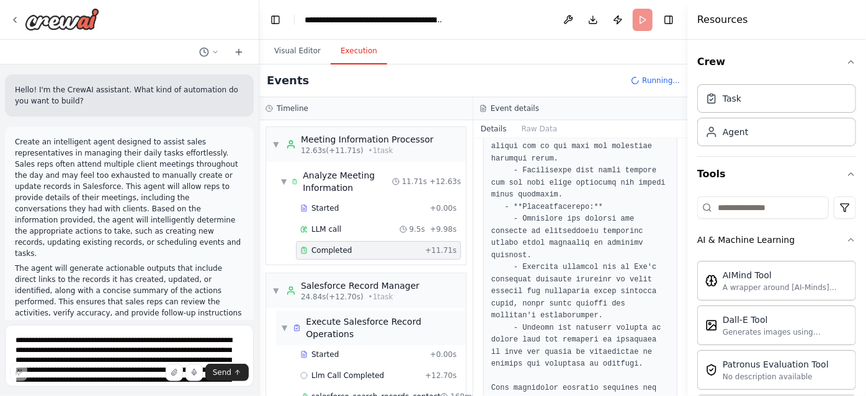
click at [336, 316] on span "Execute Salesforce Record Operations" at bounding box center [383, 328] width 155 height 25
click at [284, 323] on span "▶" at bounding box center [284, 328] width 7 height 10
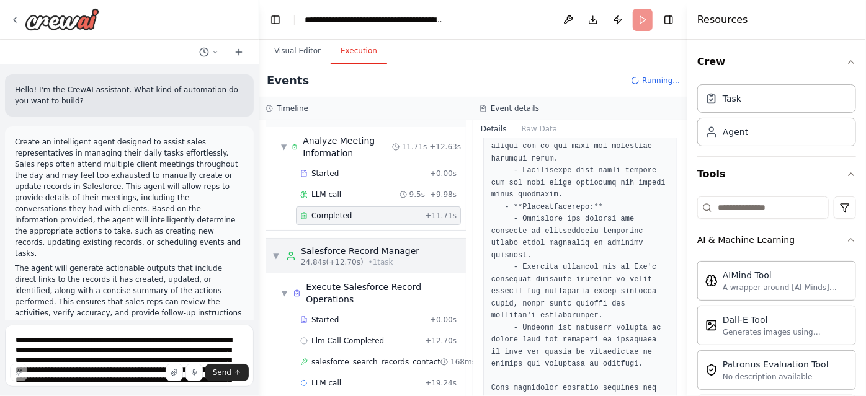
scroll to position [41, 0]
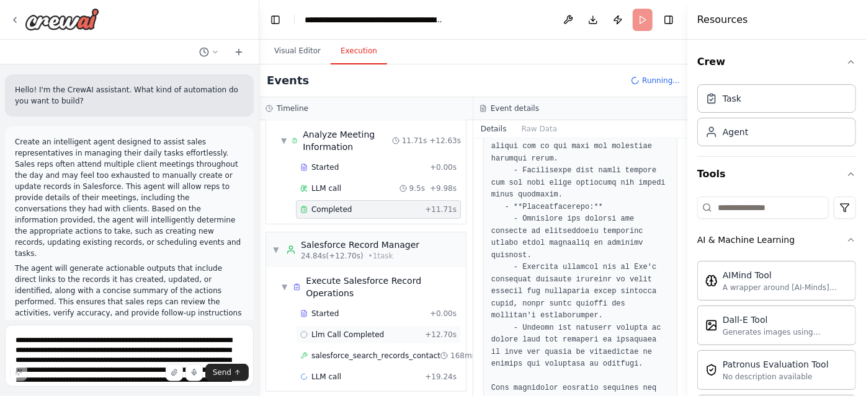
click at [362, 334] on span "Llm Call Completed" at bounding box center [347, 335] width 73 height 10
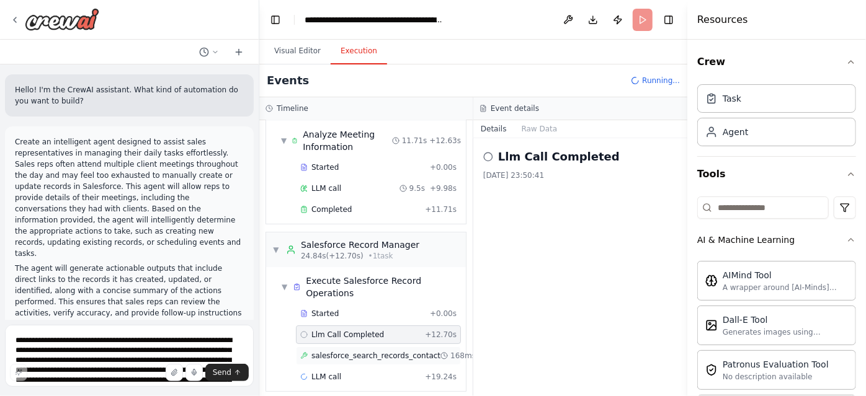
click at [408, 352] on span "salesforce_search_records_contact" at bounding box center [375, 356] width 129 height 10
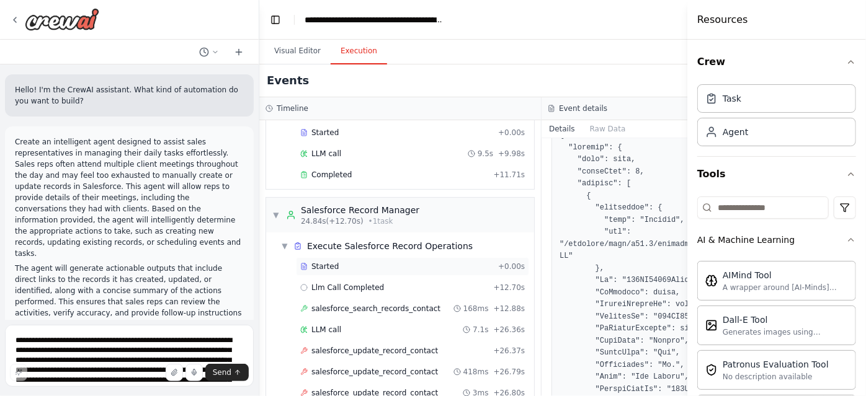
scroll to position [84, 0]
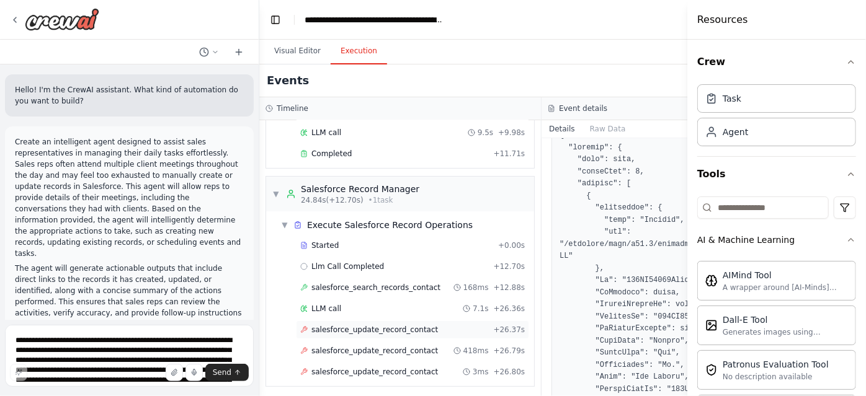
click at [363, 325] on span "salesforce_update_record_contact" at bounding box center [374, 330] width 126 height 10
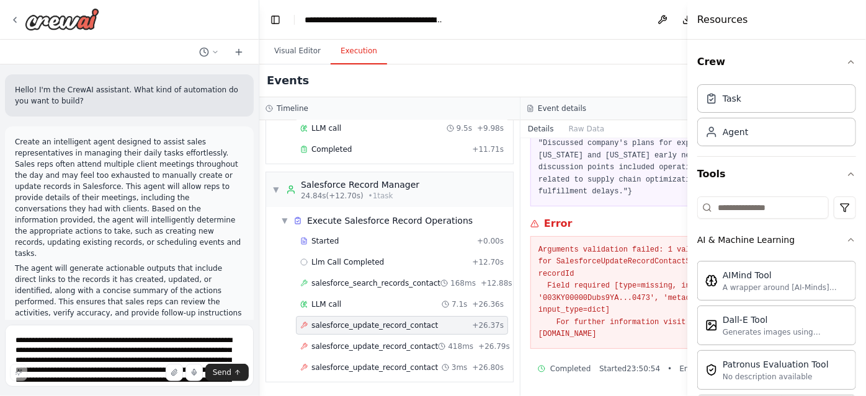
scroll to position [105, 0]
click at [375, 342] on span "salesforce_update_record_contact" at bounding box center [374, 347] width 126 height 10
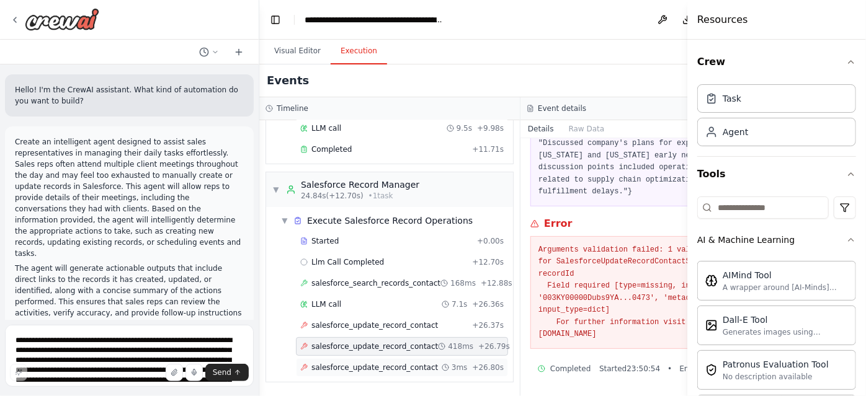
click at [388, 363] on span "salesforce_update_record_contact" at bounding box center [374, 368] width 126 height 10
click at [391, 278] on span "salesforce_search_records_contact" at bounding box center [375, 283] width 129 height 10
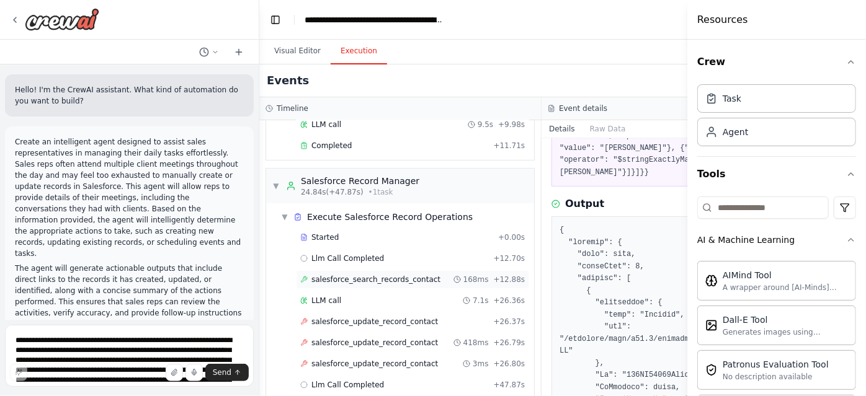
scroll to position [125, 0]
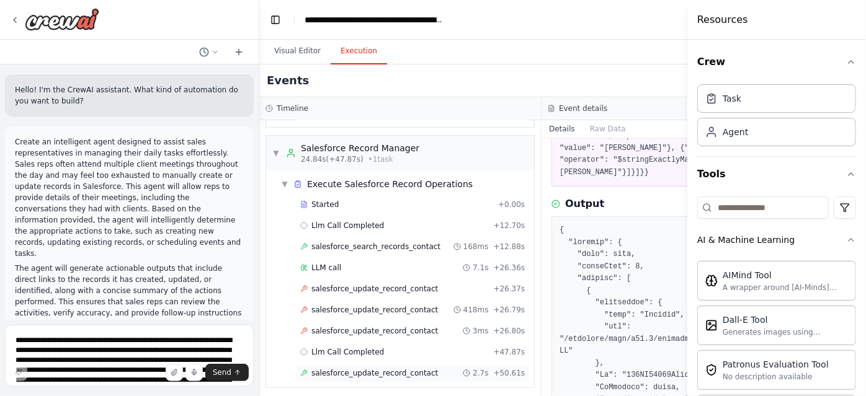
click at [369, 371] on span "salesforce_update_record_contact" at bounding box center [374, 373] width 126 height 10
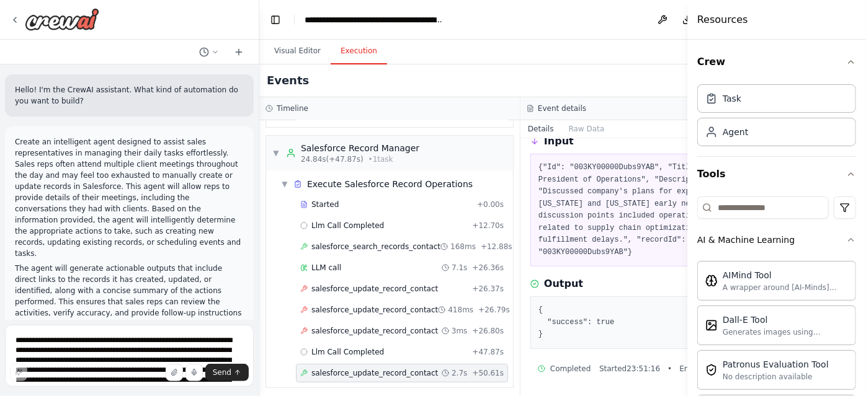
scroll to position [138, 0]
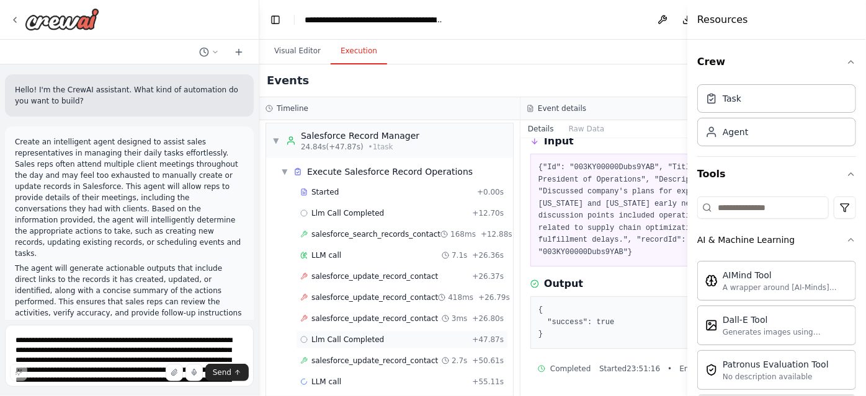
click at [363, 349] on div "Llm Call Completed + 47.87s" at bounding box center [402, 339] width 212 height 19
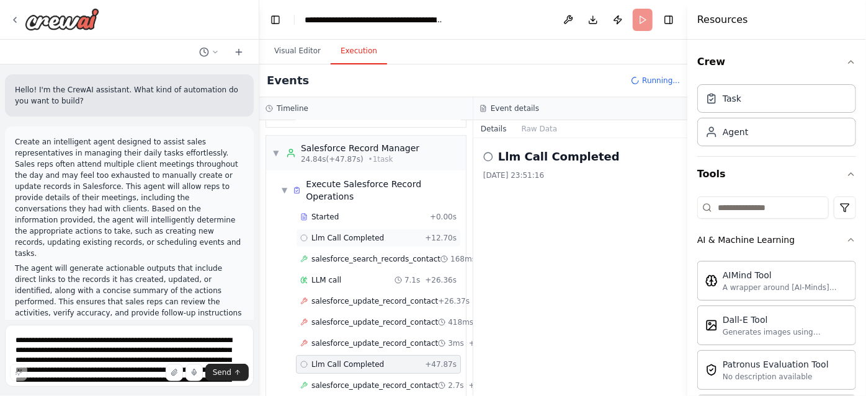
click at [374, 238] on span "Llm Call Completed" at bounding box center [347, 238] width 73 height 10
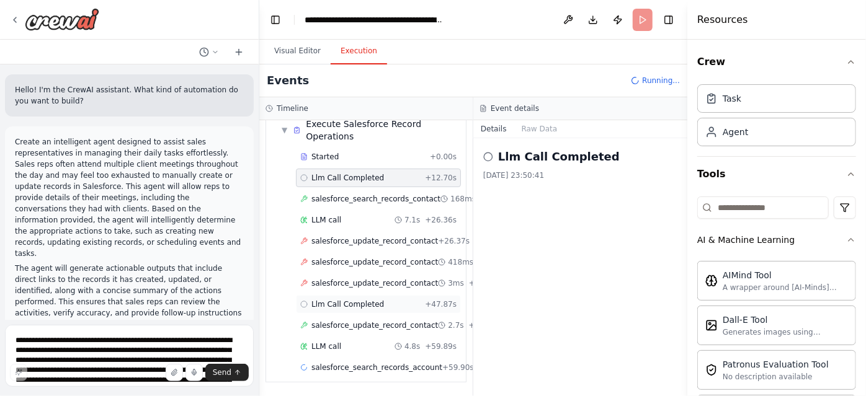
click at [338, 302] on span "Llm Call Completed" at bounding box center [347, 304] width 73 height 10
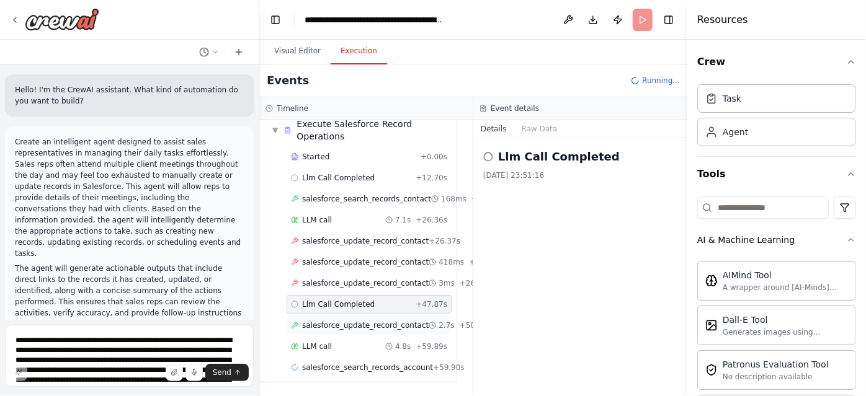
click at [361, 322] on span "salesforce_update_record_contact" at bounding box center [365, 326] width 126 height 10
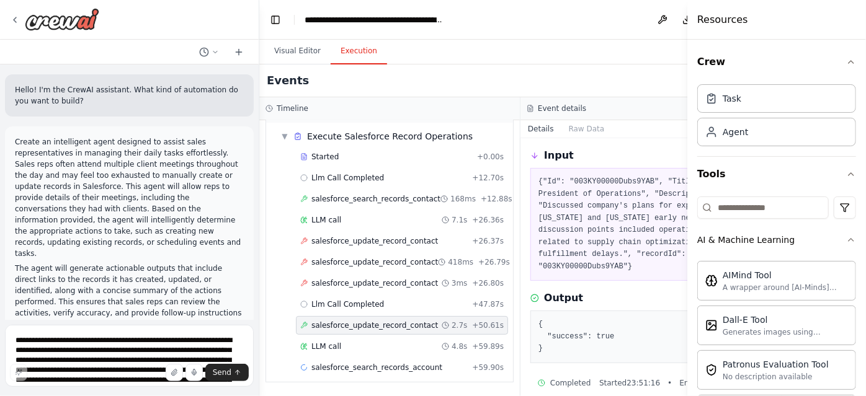
scroll to position [44, 0]
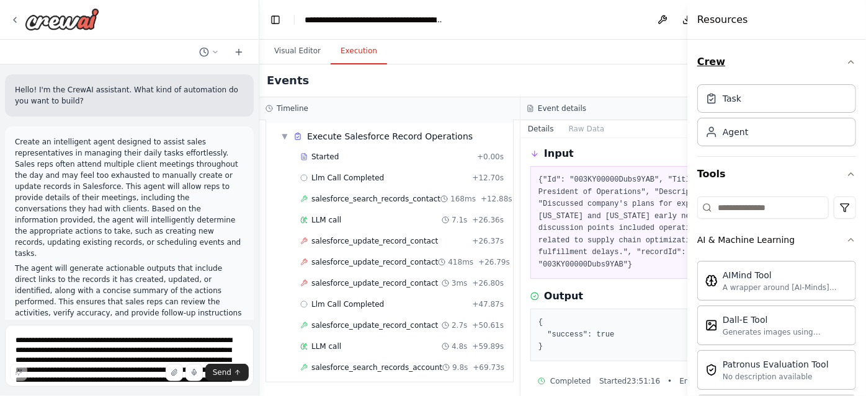
click at [845, 56] on button "Crew" at bounding box center [776, 62] width 159 height 35
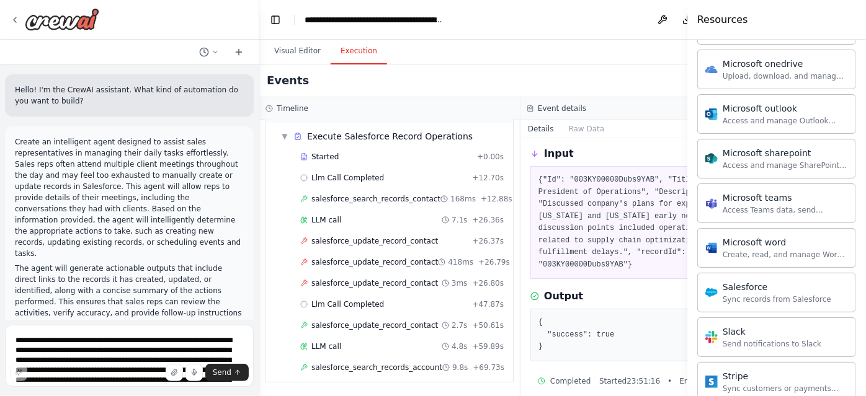
scroll to position [1335, 0]
click at [631, 84] on div "Events Running..." at bounding box center [520, 80] width 522 height 33
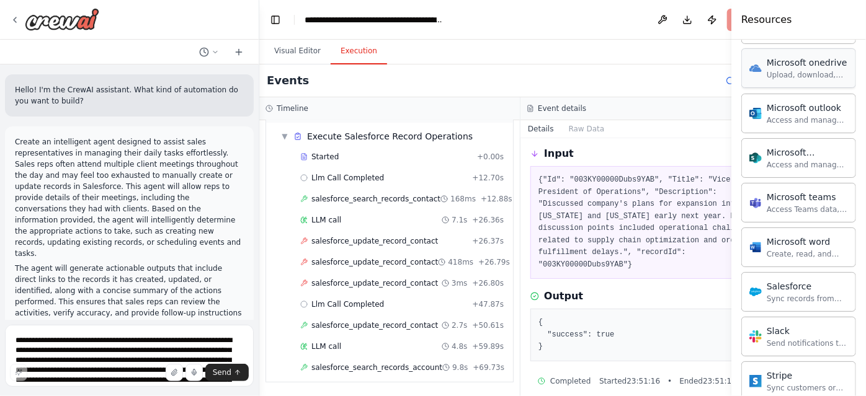
scroll to position [179, 0]
drag, startPoint x: 688, startPoint y: 68, endPoint x: 822, endPoint y: 67, distance: 133.9
click at [822, 67] on div "Resources Crew Tools AI & Machine Learning AIMind Tool A wrapper around [AI-Min…" at bounding box center [798, 198] width 135 height 396
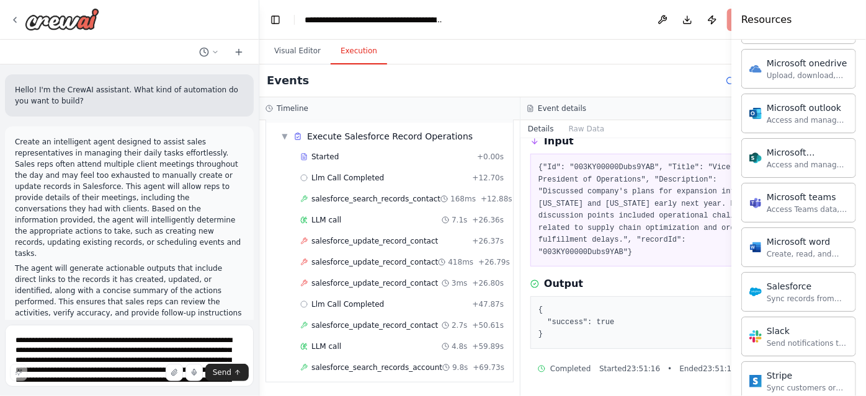
scroll to position [64, 0]
click at [358, 309] on span "Llm Call Completed" at bounding box center [347, 304] width 73 height 10
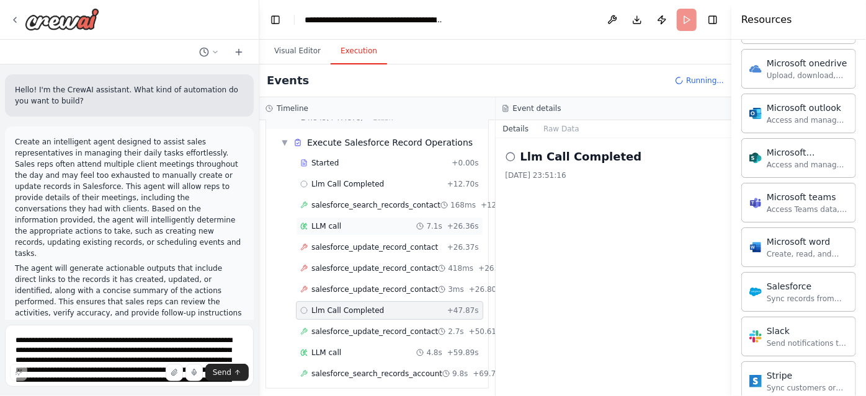
click at [339, 226] on div "LLM call 7.1s + 26.36s" at bounding box center [389, 226] width 179 height 10
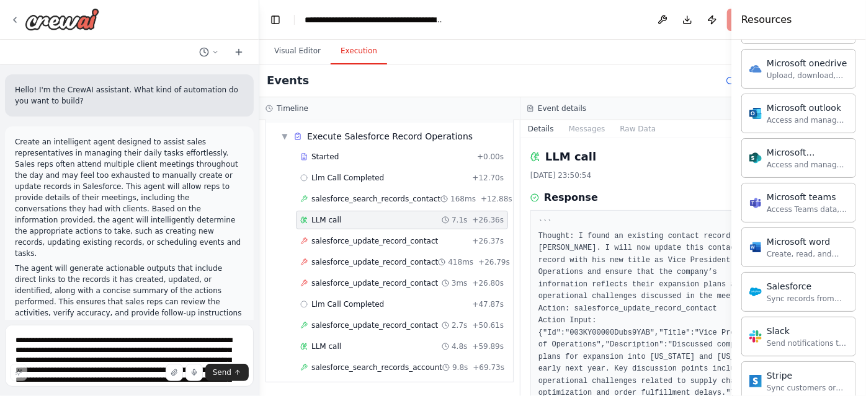
scroll to position [104, 0]
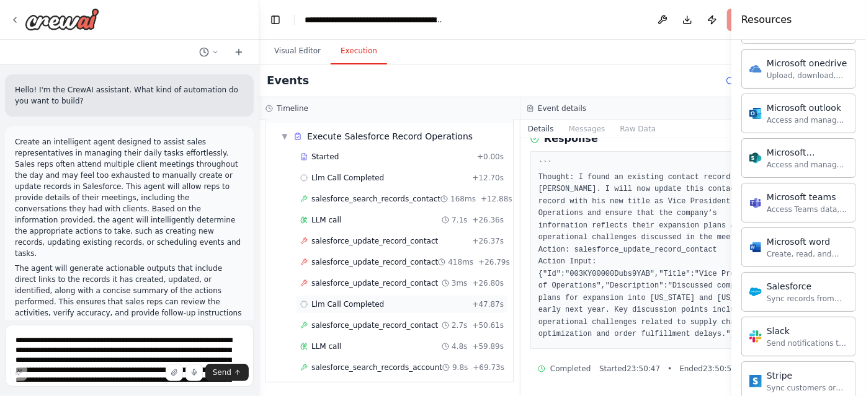
click at [375, 309] on span "Llm Call Completed" at bounding box center [347, 304] width 73 height 10
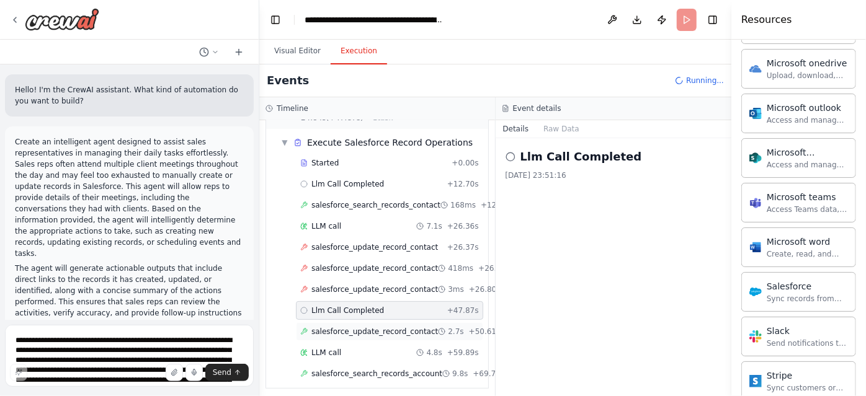
click at [373, 328] on span "salesforce_update_record_contact" at bounding box center [374, 332] width 126 height 10
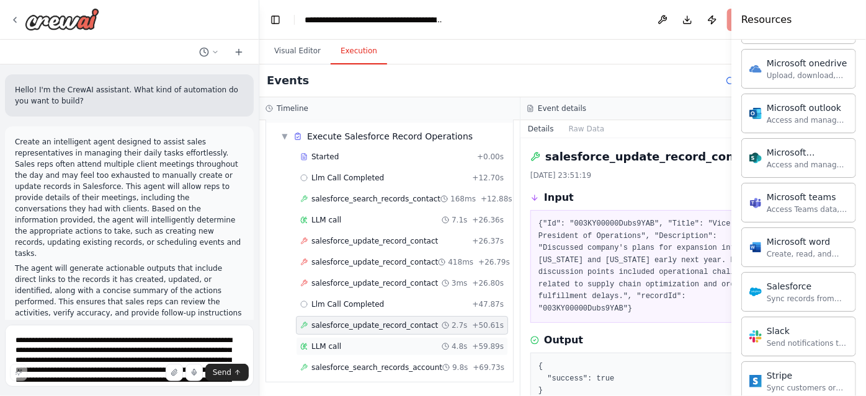
click at [370, 348] on div "LLM call 4.8s + 59.89s" at bounding box center [401, 347] width 203 height 10
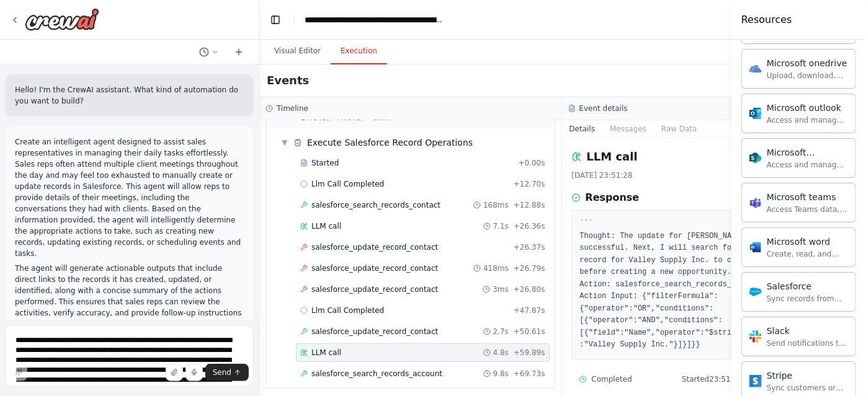
scroll to position [9, 0]
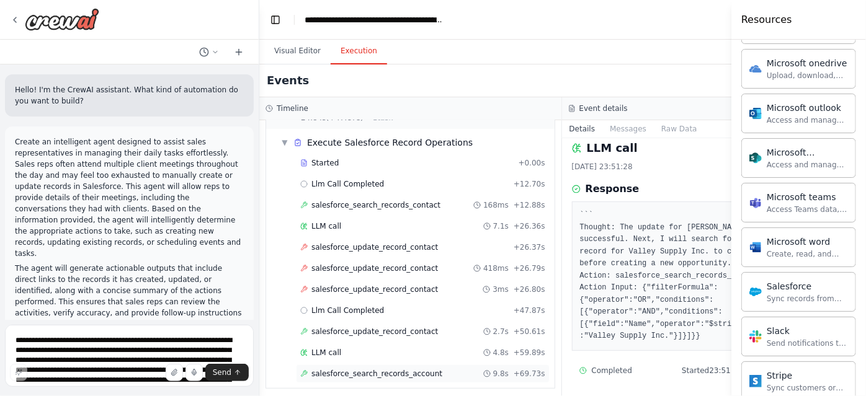
click at [428, 369] on div "salesforce_search_records_account 9.8s + 69.73s" at bounding box center [422, 374] width 245 height 10
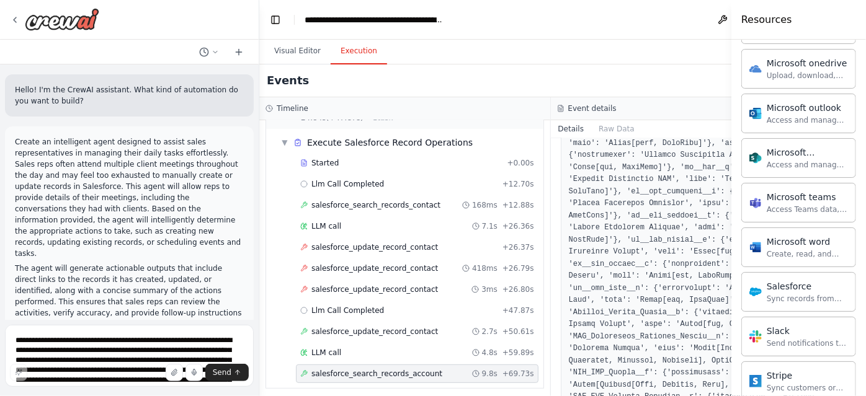
scroll to position [11360, 0]
click at [315, 66] on div "Events Running..." at bounding box center [550, 80] width 582 height 33
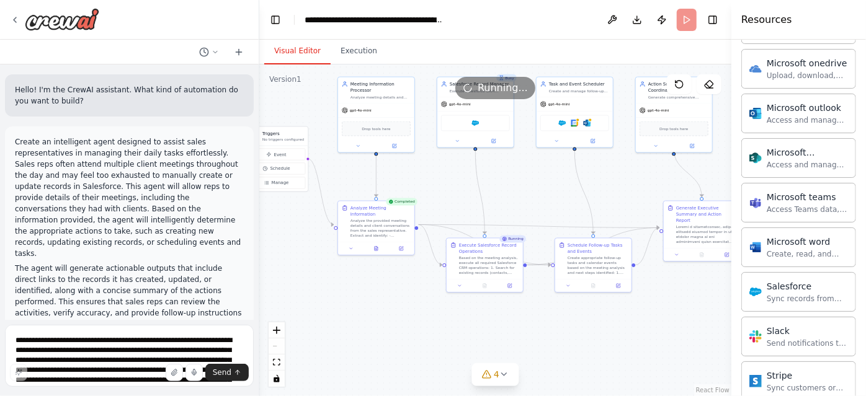
click at [306, 58] on button "Visual Editor" at bounding box center [297, 51] width 66 height 26
click at [709, 17] on button "Toggle Right Sidebar" at bounding box center [712, 19] width 17 height 17
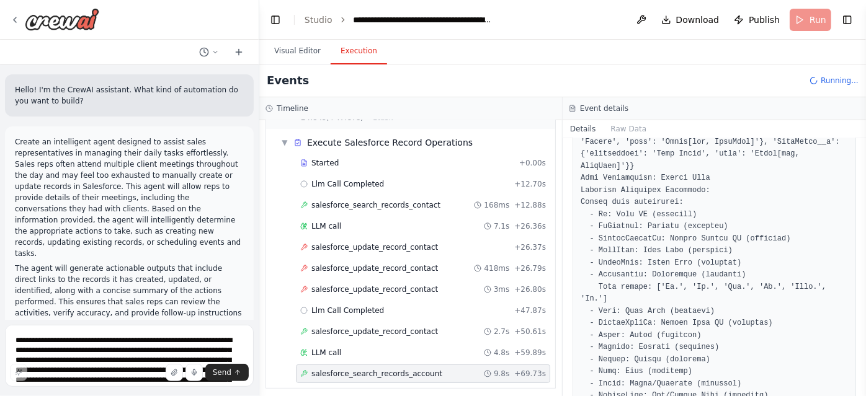
click at [363, 50] on button "Execution" at bounding box center [358, 51] width 56 height 26
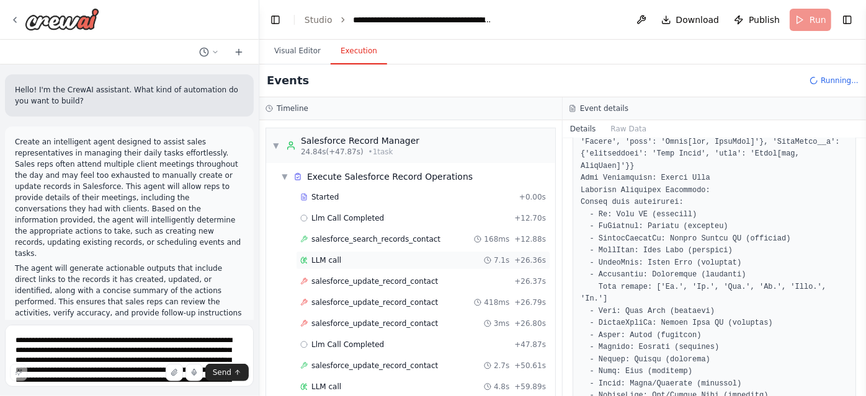
scroll to position [167, 0]
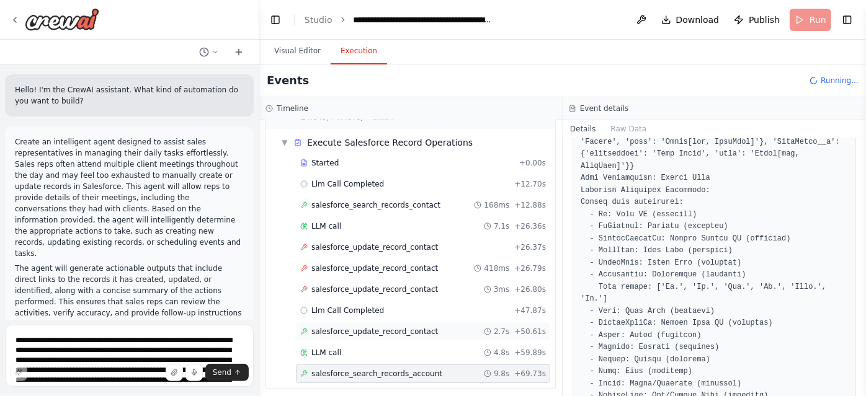
click at [416, 322] on div "salesforce_update_record_contact 2.7s + 50.61s" at bounding box center [423, 331] width 254 height 19
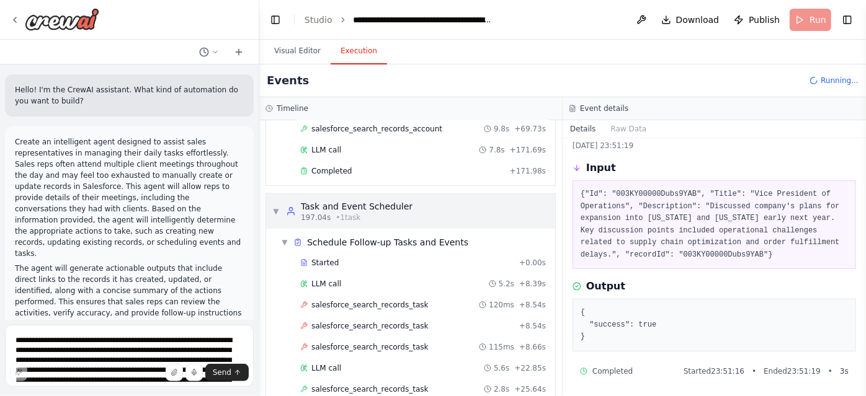
scroll to position [454, 0]
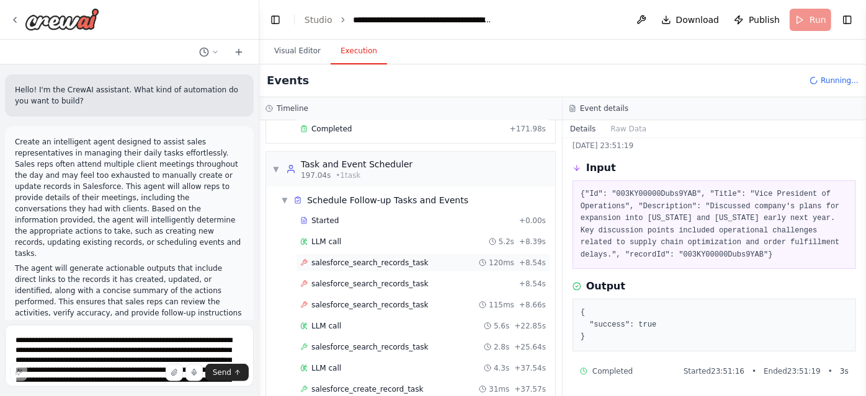
click at [412, 258] on div "salesforce_search_records_task 120ms + 8.54s" at bounding box center [423, 263] width 246 height 10
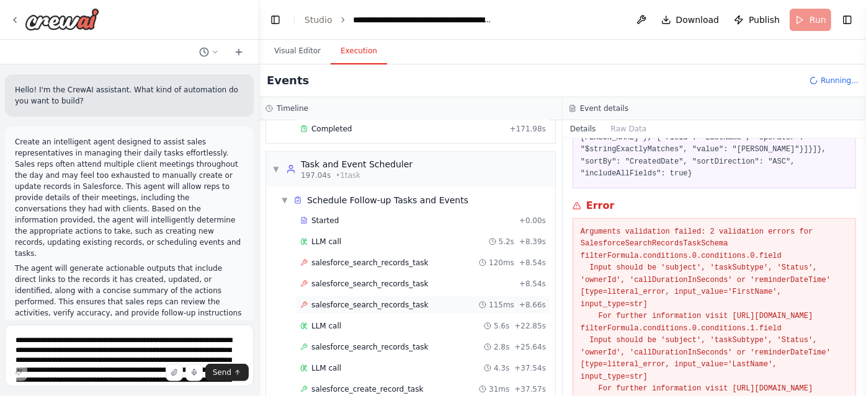
scroll to position [500, 0]
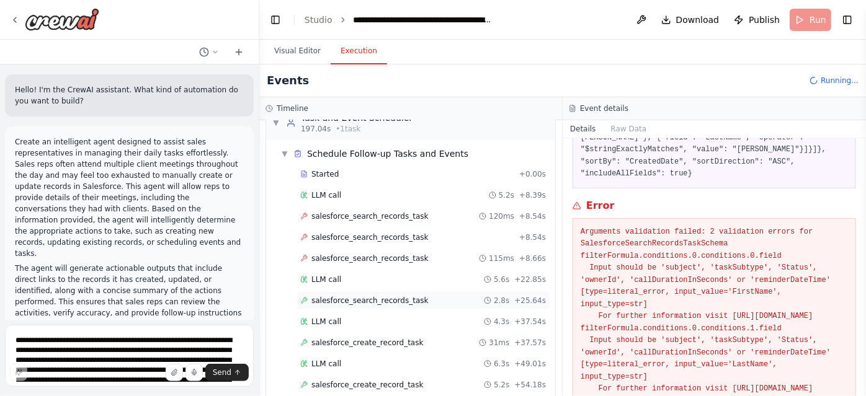
click at [373, 297] on div "salesforce_search_records_task 2.8s + 25.64s" at bounding box center [423, 300] width 254 height 19
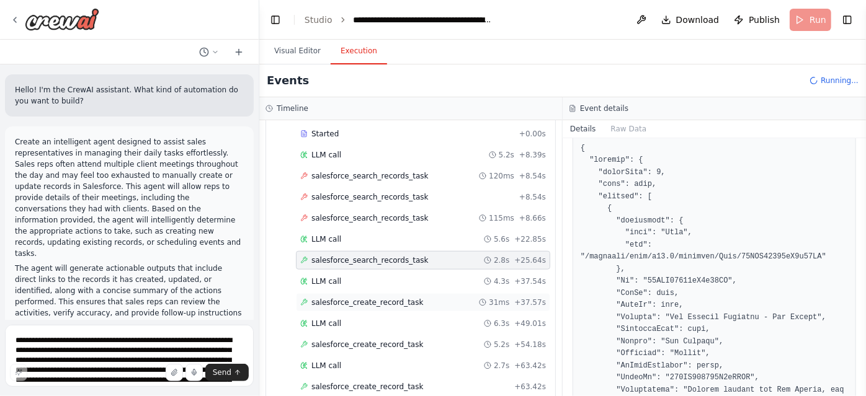
scroll to position [541, 0]
click at [393, 297] on span "salesforce_create_record_task" at bounding box center [367, 302] width 112 height 10
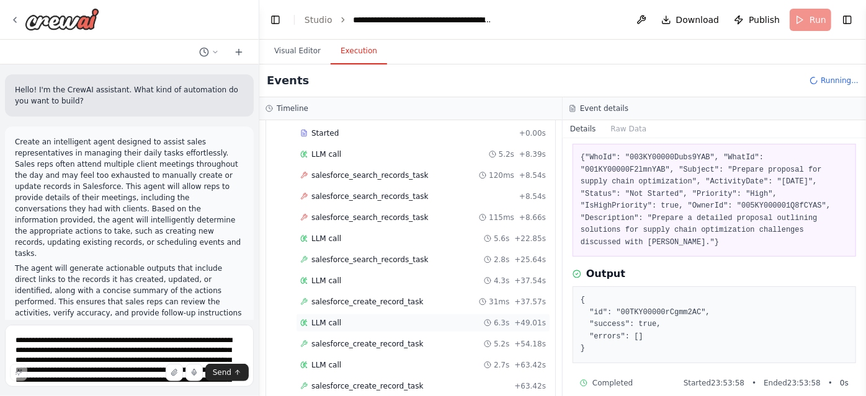
scroll to position [590, 0]
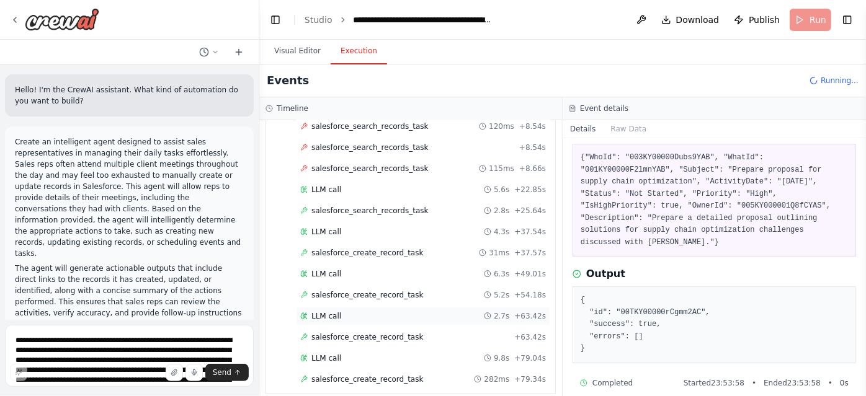
click at [357, 311] on div "LLM call 2.7s + 63.42s" at bounding box center [423, 316] width 246 height 10
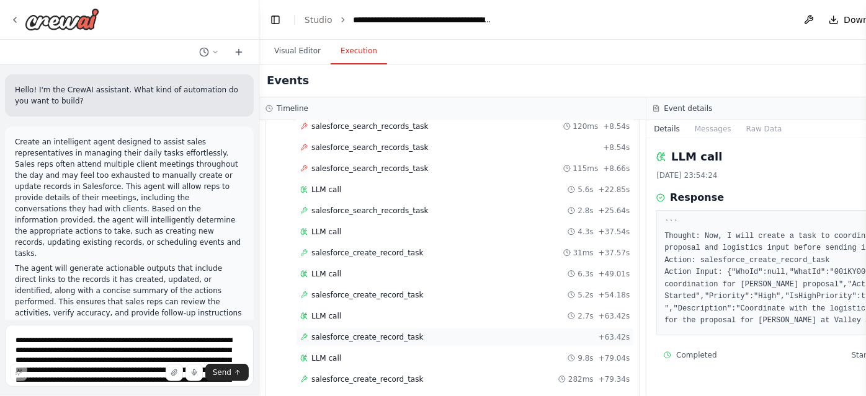
click at [399, 332] on span "salesforce_create_record_task" at bounding box center [367, 337] width 112 height 10
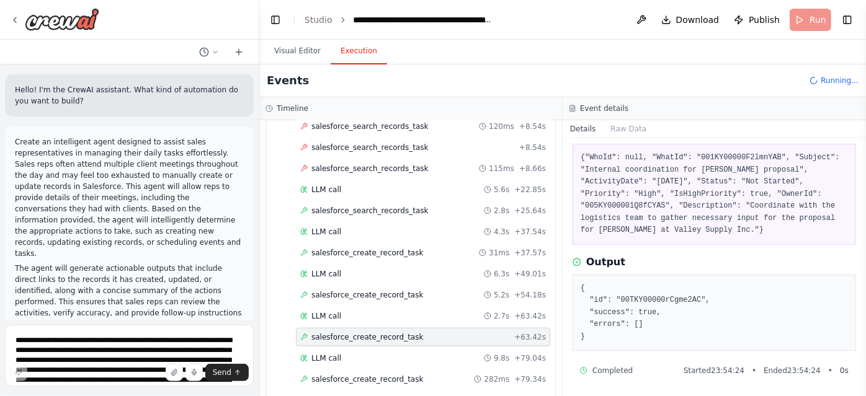
scroll to position [611, 0]
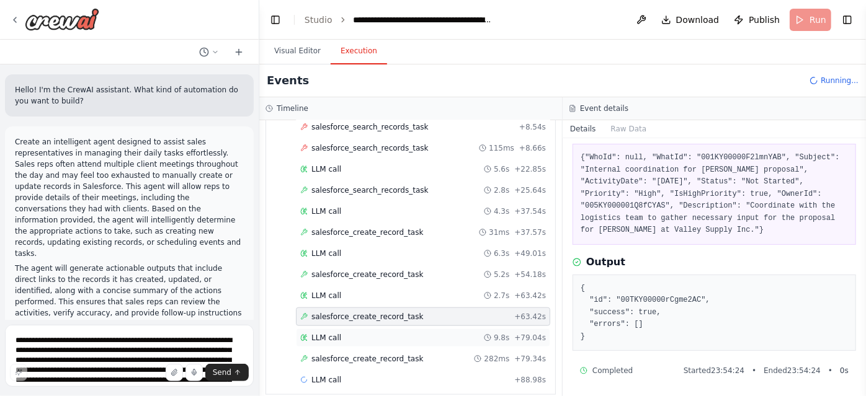
click at [353, 329] on div "LLM call 9.8s + 79.04s" at bounding box center [423, 338] width 254 height 19
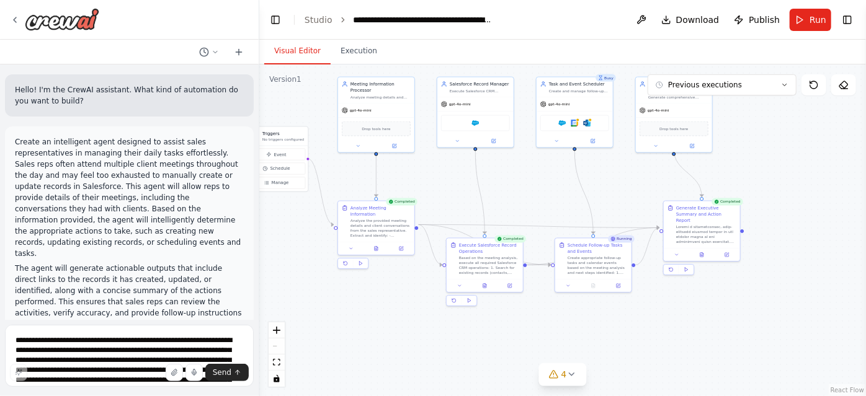
click at [290, 62] on button "Visual Editor" at bounding box center [297, 51] width 66 height 26
click at [347, 66] on div ".deletable-edge-delete-btn { width: 20px; height: 20px; border: 0px solid #ffff…" at bounding box center [562, 230] width 606 height 332
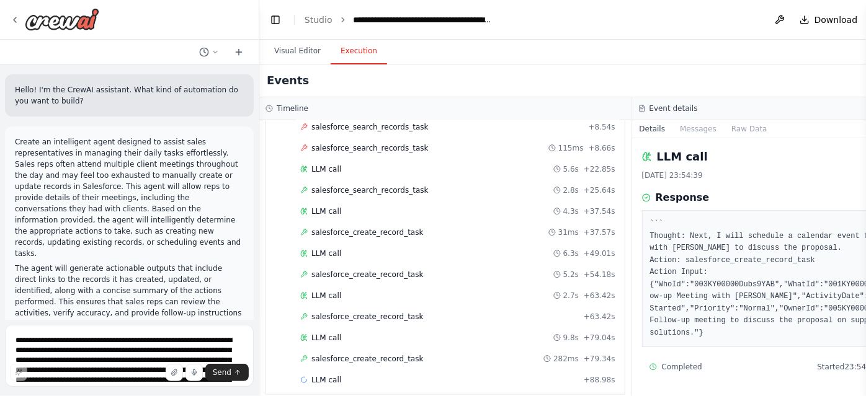
click at [348, 64] on button "Execution" at bounding box center [358, 51] width 56 height 26
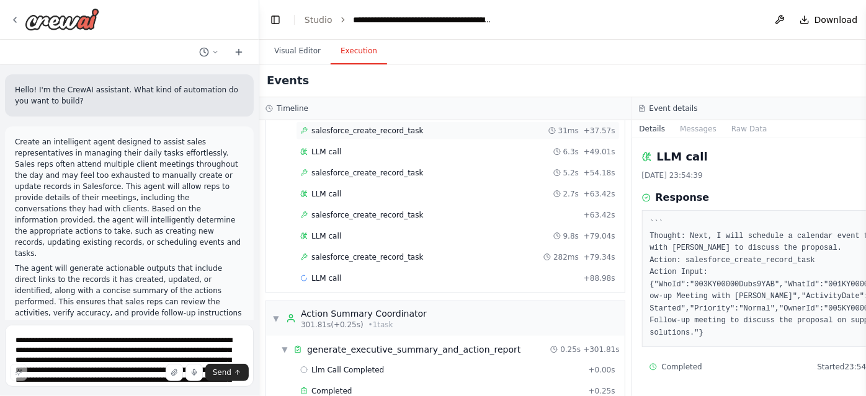
scroll to position [722, 0]
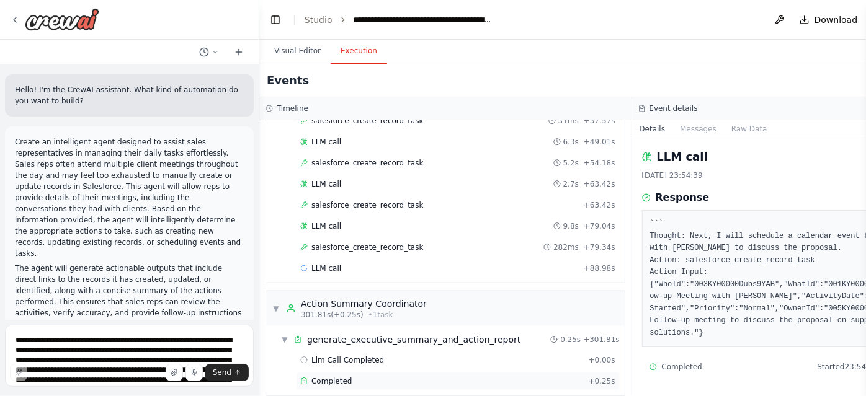
click at [356, 376] on div "Completed" at bounding box center [441, 381] width 283 height 10
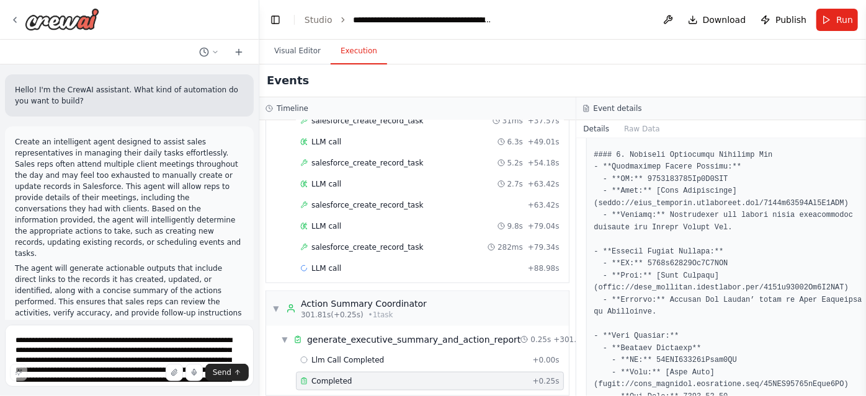
scroll to position [874, 0]
click at [775, 20] on span "Publish" at bounding box center [790, 20] width 31 height 12
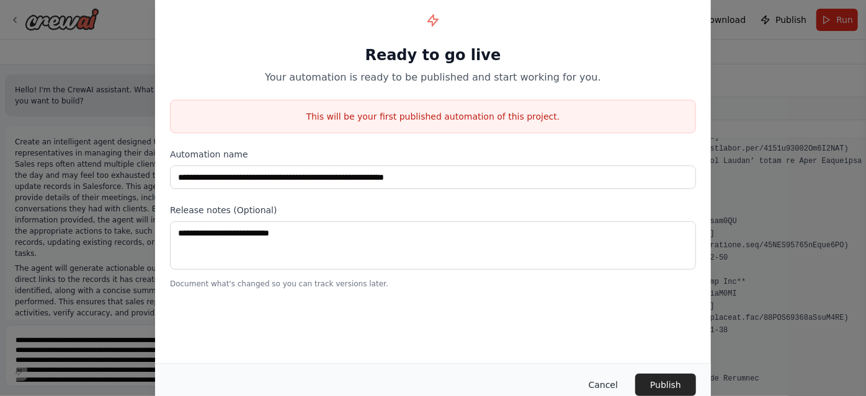
scroll to position [1025, 0]
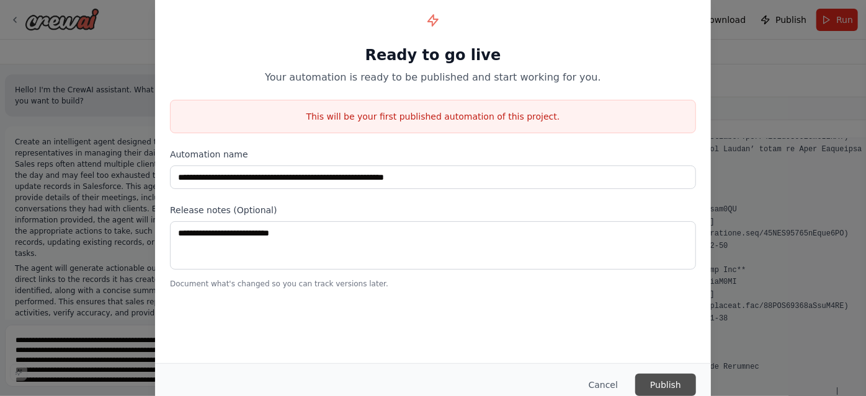
click at [660, 378] on button "Publish" at bounding box center [665, 385] width 61 height 22
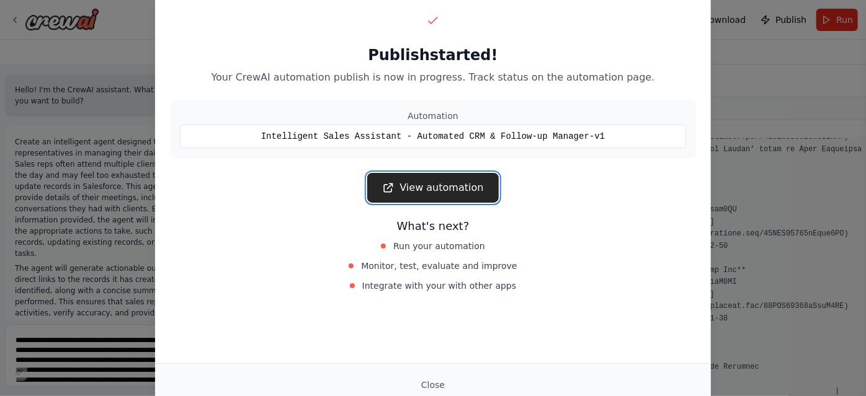
click at [450, 192] on link "View automation" at bounding box center [432, 188] width 131 height 30
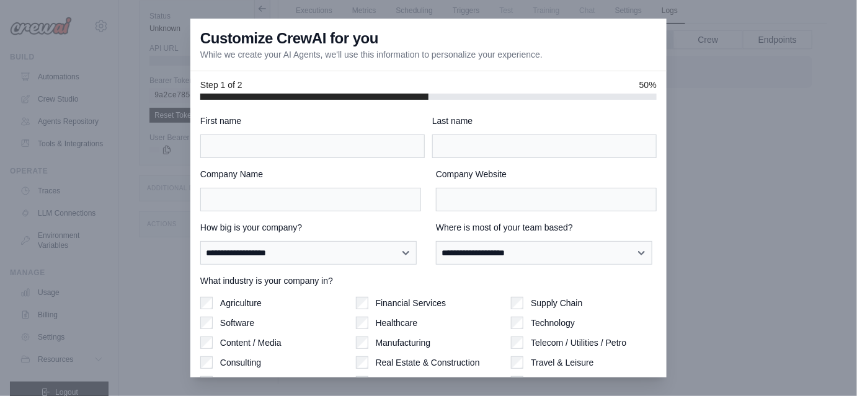
click at [531, 6] on div at bounding box center [428, 198] width 857 height 396
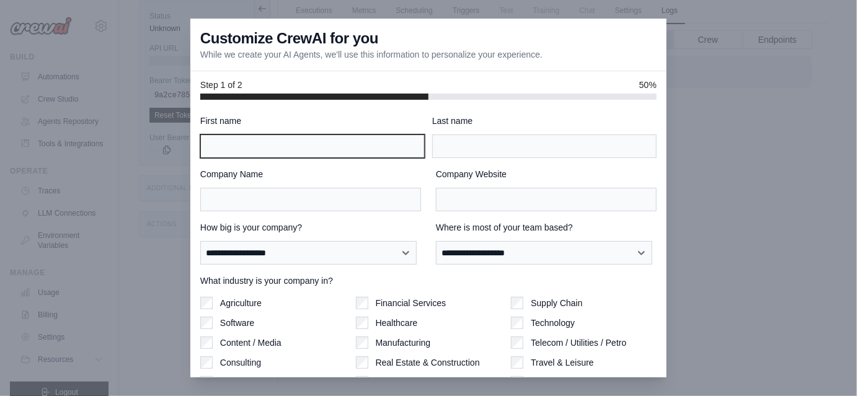
click at [326, 135] on input "First name" at bounding box center [312, 147] width 224 height 24
type input "****"
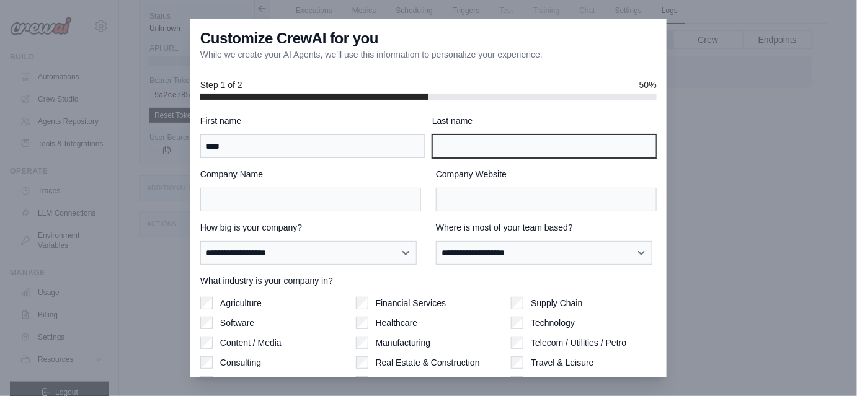
type input "******"
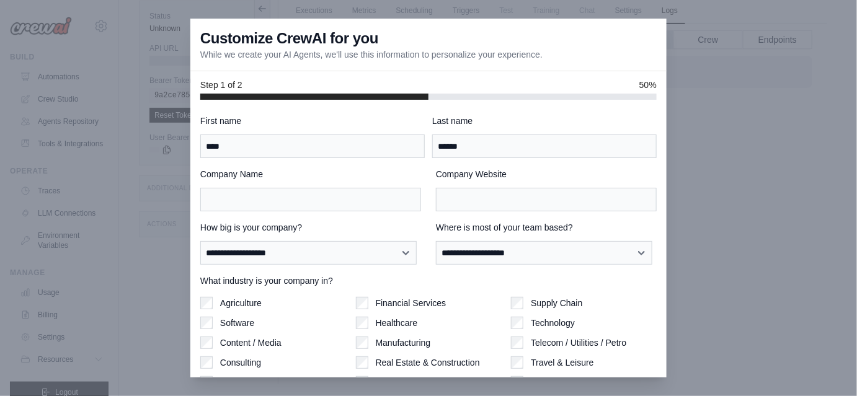
type input "**********"
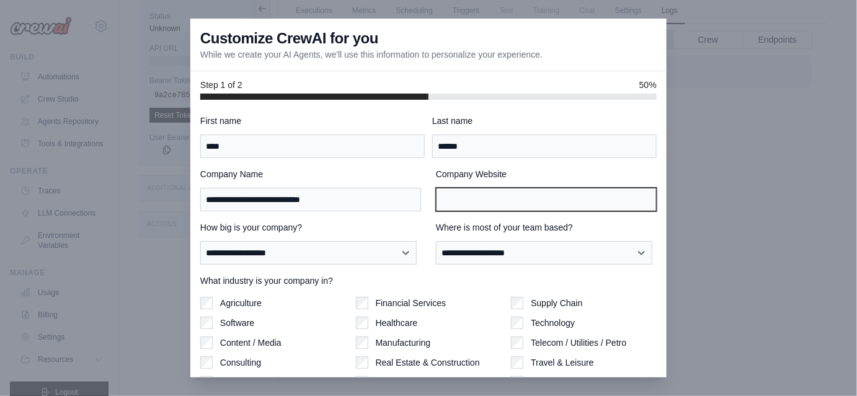
type input "**********"
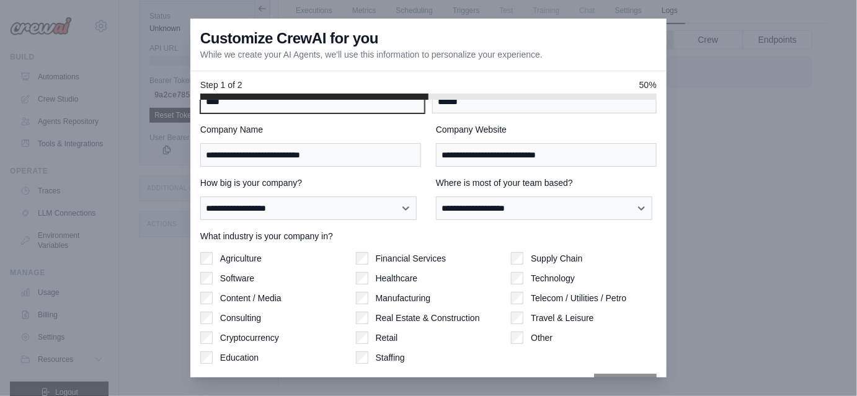
scroll to position [46, 0]
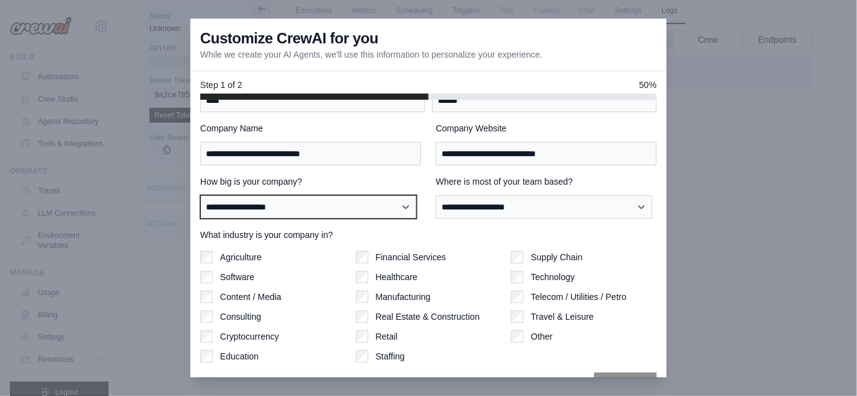
click at [360, 211] on select "**********" at bounding box center [308, 206] width 216 height 23
select select "**********"
click at [200, 195] on select "**********" at bounding box center [308, 206] width 216 height 23
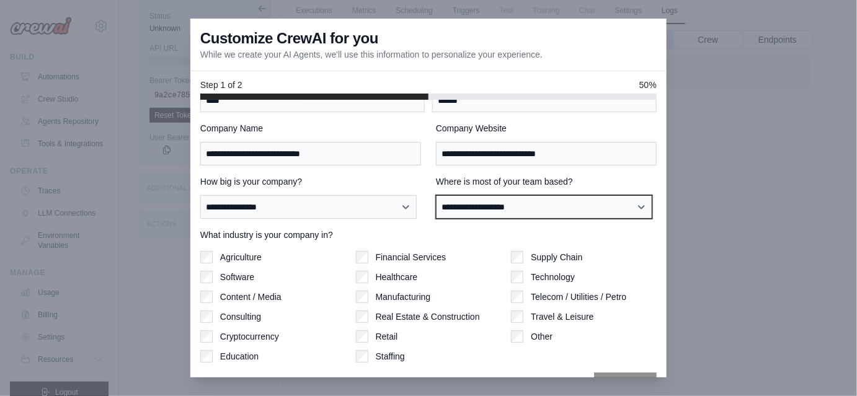
click at [472, 200] on select "**********" at bounding box center [544, 206] width 216 height 23
click at [436, 195] on select "**********" at bounding box center [544, 206] width 216 height 23
click at [476, 213] on select "**********" at bounding box center [544, 206] width 216 height 23
select select "**********"
click at [436, 195] on select "**********" at bounding box center [544, 206] width 216 height 23
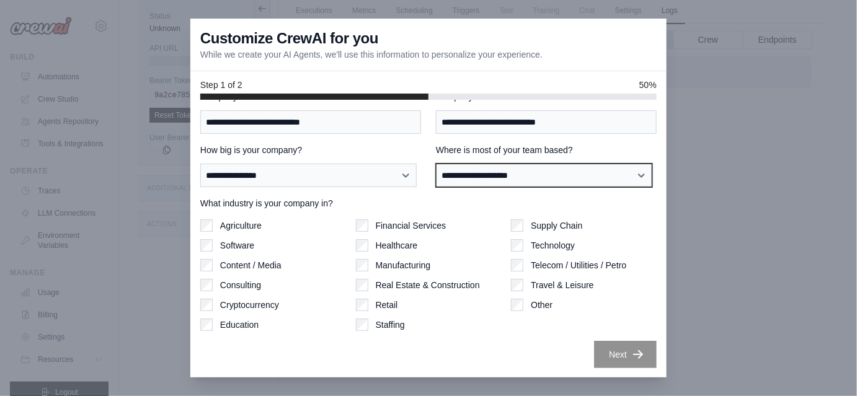
scroll to position [76, 0]
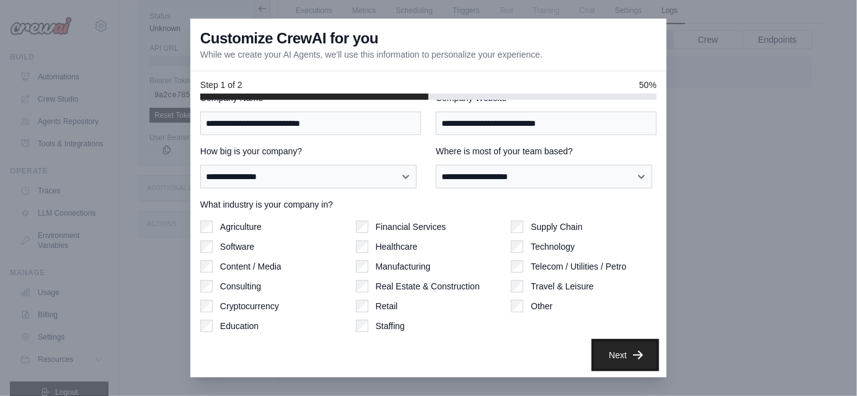
click at [632, 352] on icon "button" at bounding box center [638, 355] width 12 height 12
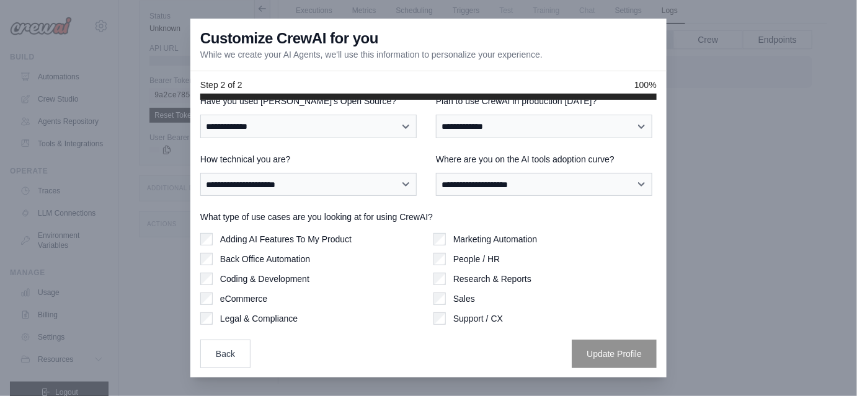
scroll to position [0, 0]
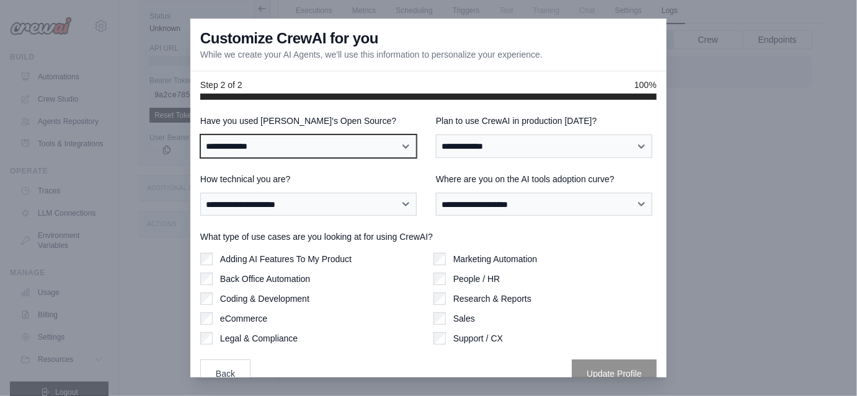
click at [282, 136] on select "**********" at bounding box center [308, 146] width 216 height 23
select select "**********"
click at [200, 135] on select "**********" at bounding box center [308, 146] width 216 height 23
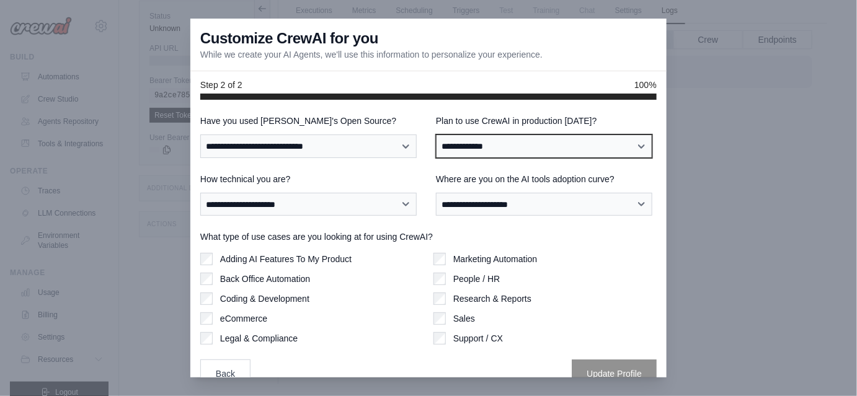
click at [475, 148] on select "**********" at bounding box center [544, 146] width 216 height 23
select select "****"
click at [436, 135] on select "**********" at bounding box center [544, 146] width 216 height 23
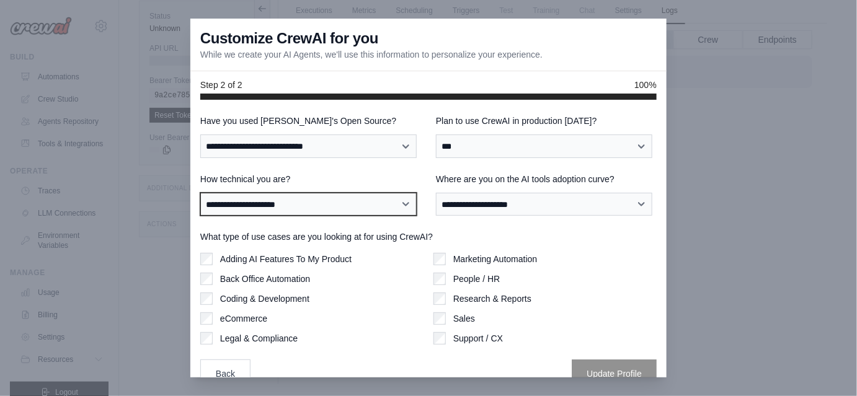
click at [353, 208] on select "**********" at bounding box center [308, 204] width 216 height 23
select select "**********"
click at [200, 193] on select "**********" at bounding box center [308, 204] width 216 height 23
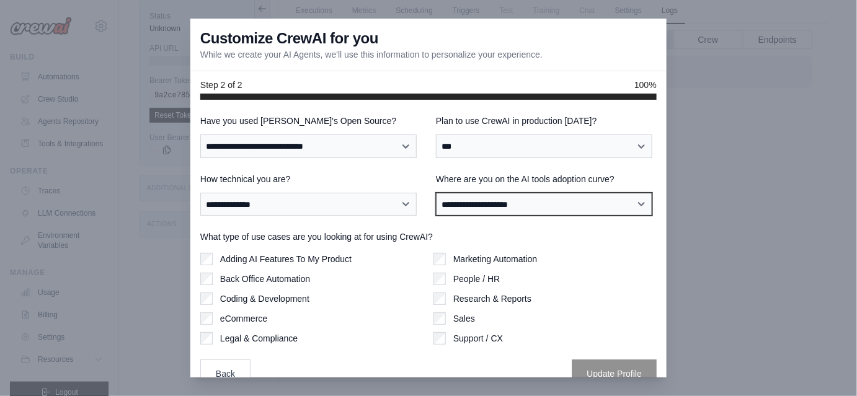
click at [466, 204] on select "**********" at bounding box center [544, 204] width 216 height 23
select select "**********"
click at [436, 193] on select "**********" at bounding box center [544, 204] width 216 height 23
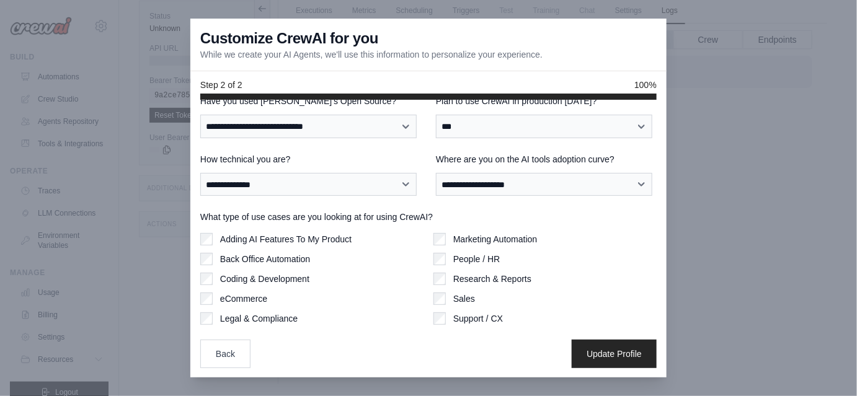
click at [433, 289] on div "Marketing Automation People / HR Research & Reports Sales Support / CX" at bounding box center [544, 279] width 223 height 92
click at [582, 348] on button "Update Profile" at bounding box center [614, 353] width 85 height 29
